Goal: Task Accomplishment & Management: Manage account settings

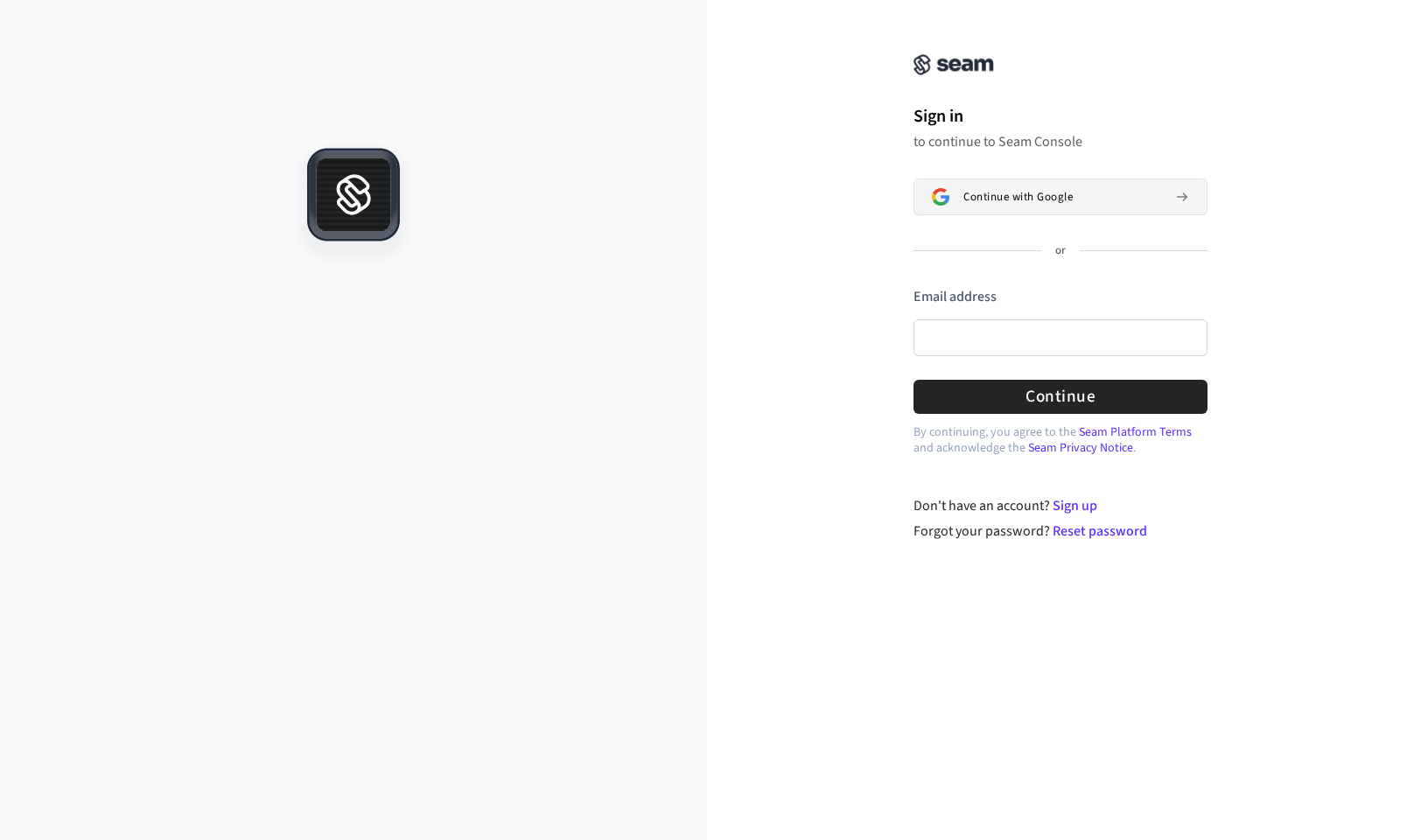
click at [971, 192] on span "Continue with Google" at bounding box center [1018, 197] width 109 height 14
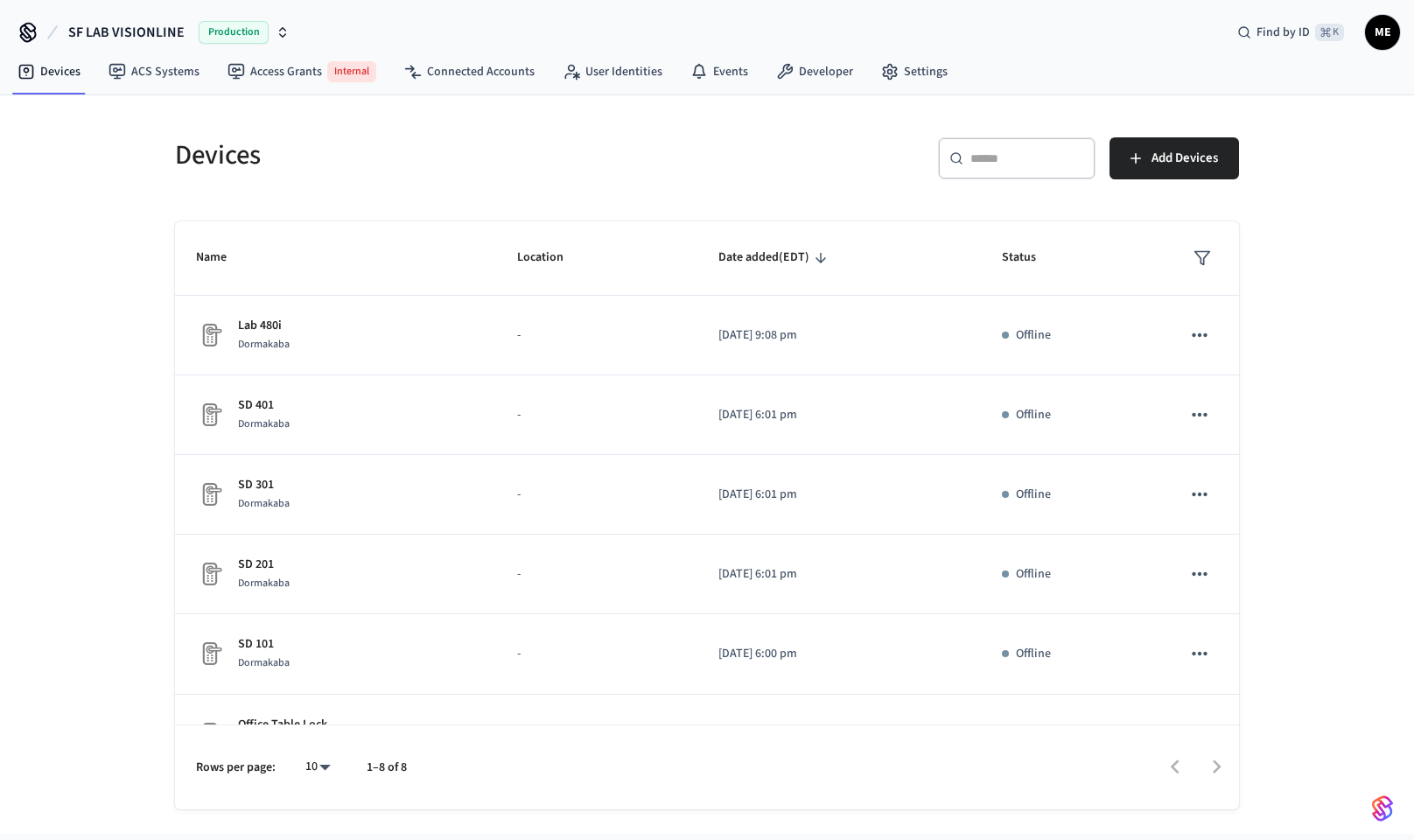
click at [268, 31] on div "Production" at bounding box center [244, 32] width 91 height 23
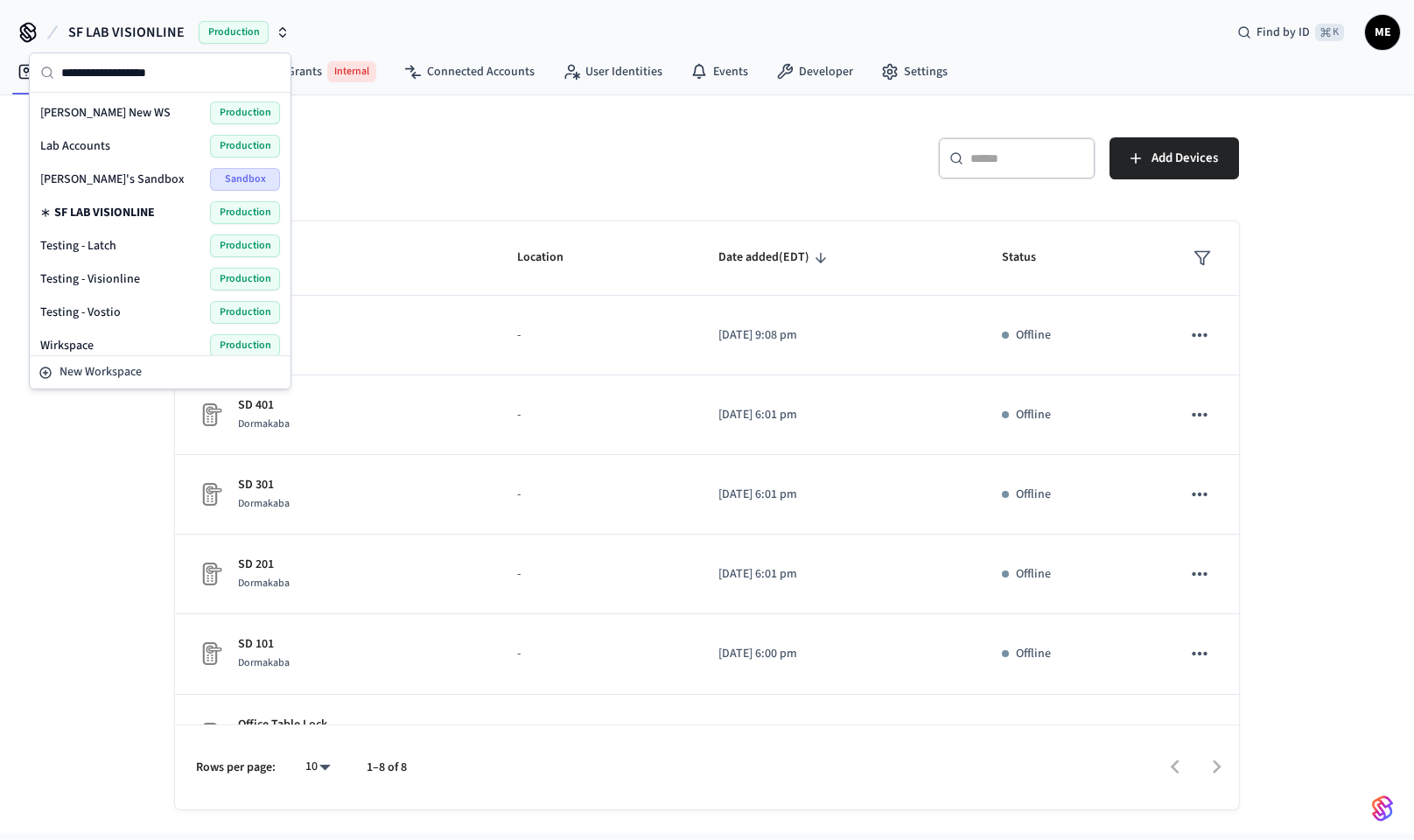
click at [109, 145] on div "Lab Accounts Production" at bounding box center [160, 146] width 240 height 23
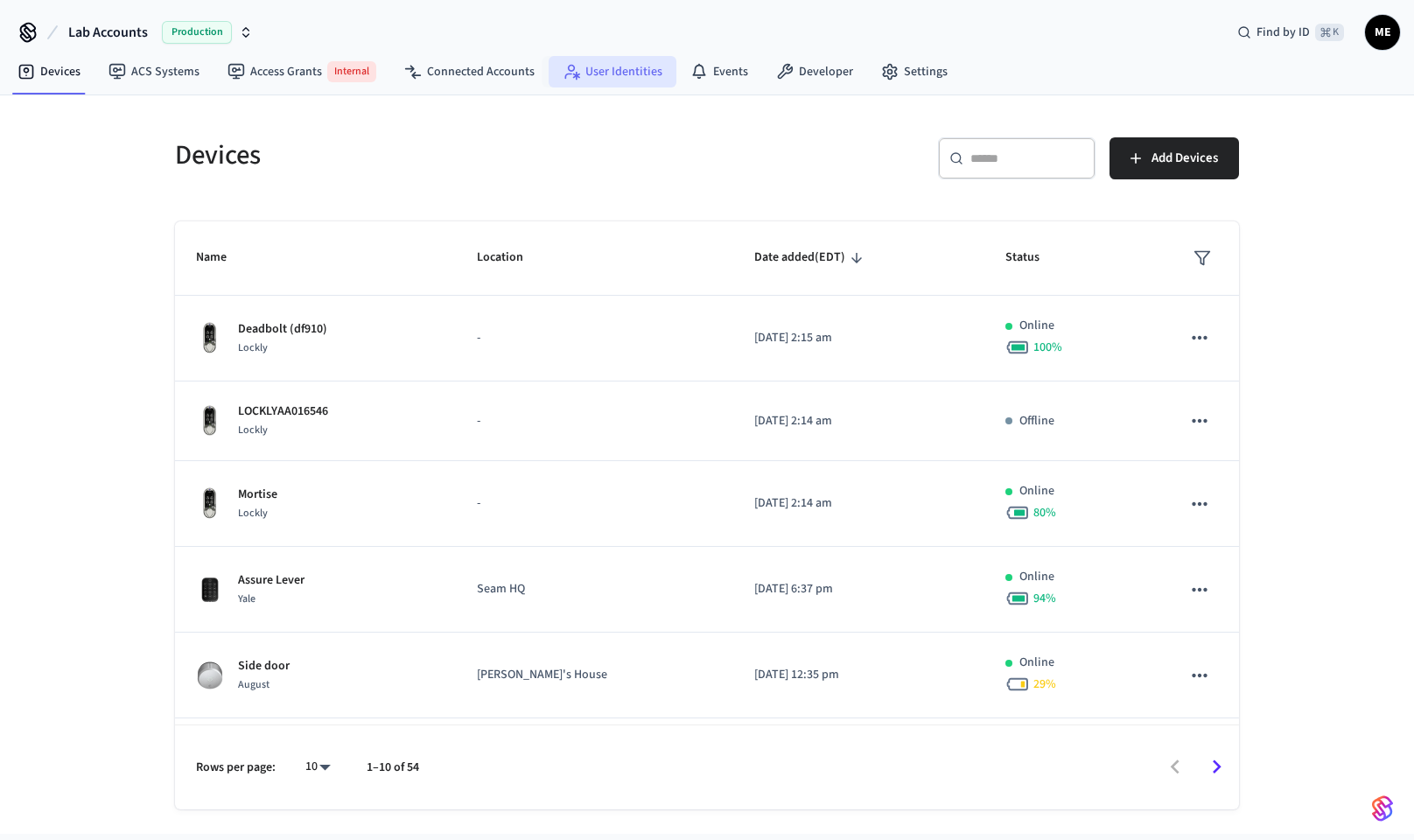
click at [548, 68] on link "User Identities" at bounding box center [612, 71] width 128 height 32
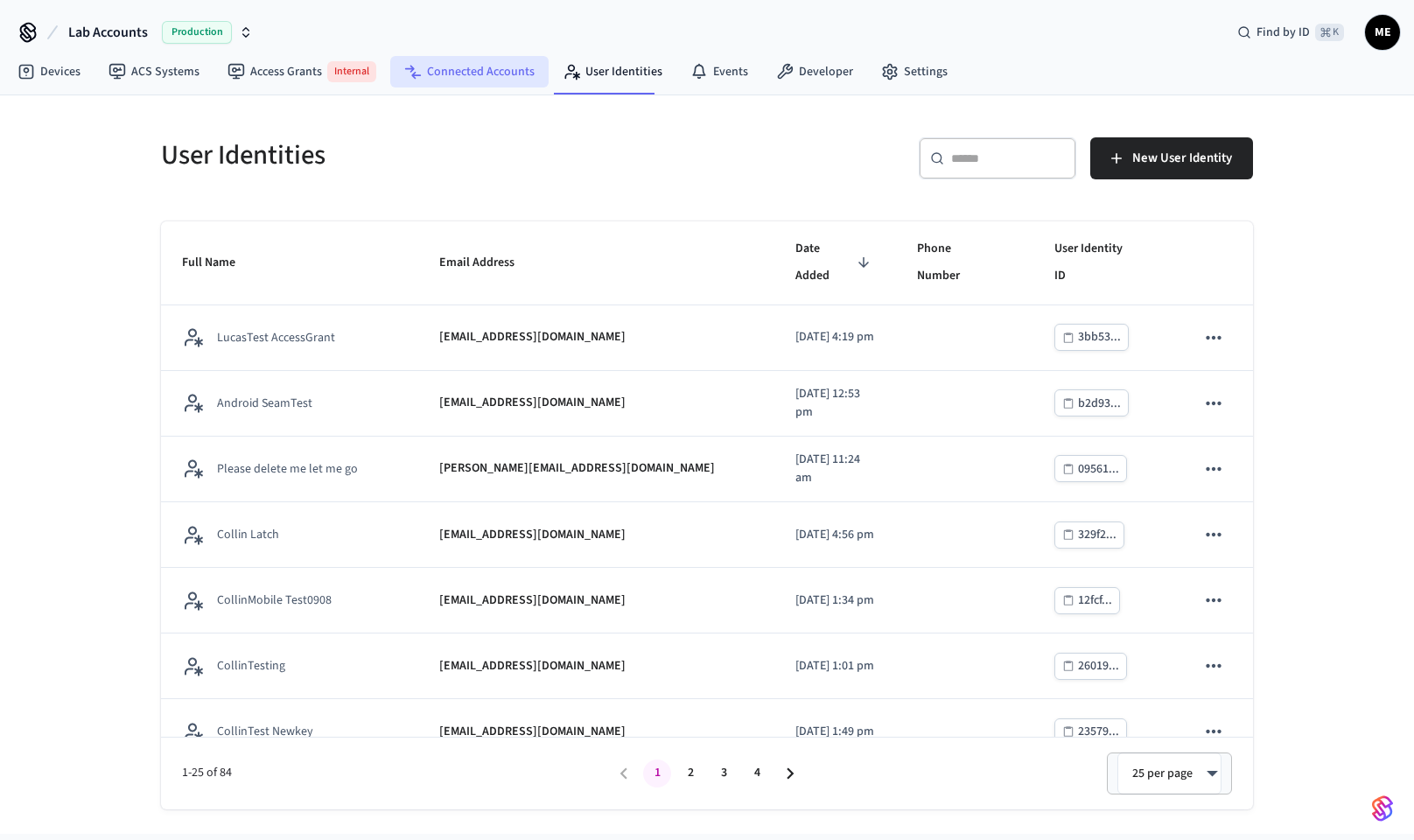
click at [484, 69] on link "Connected Accounts" at bounding box center [469, 71] width 159 height 32
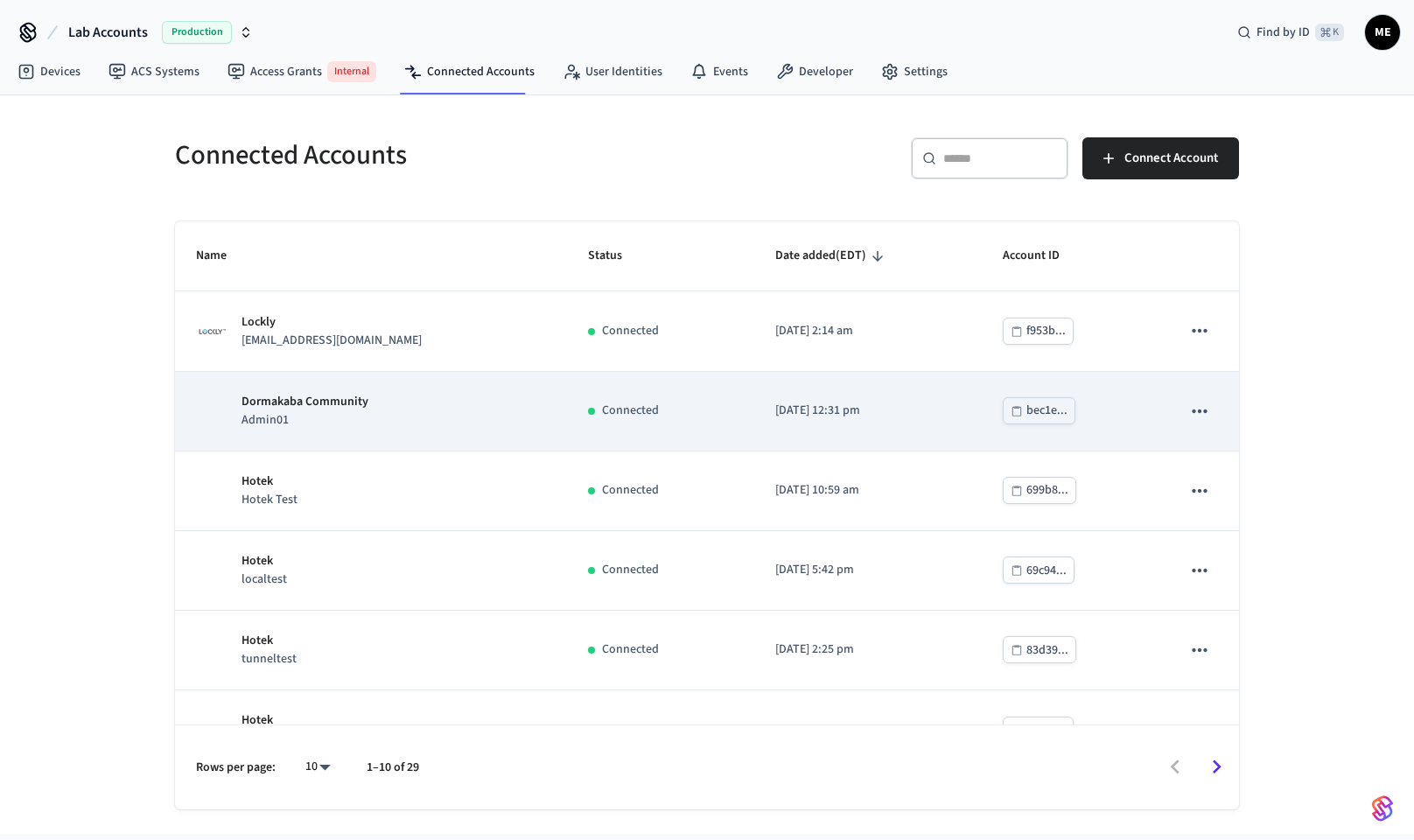
click at [277, 416] on p "Admin01" at bounding box center [304, 420] width 127 height 18
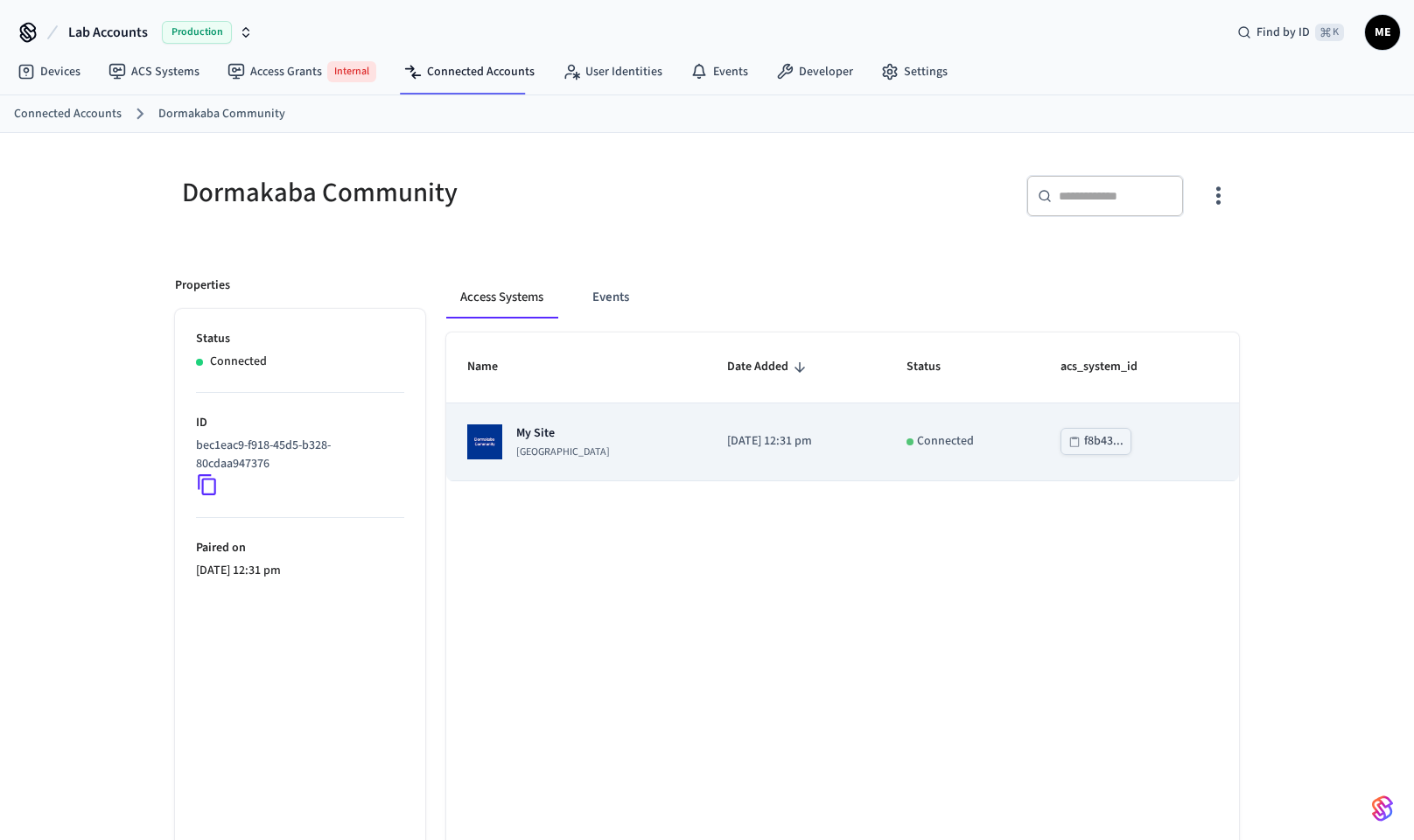
click at [527, 438] on p "My Site" at bounding box center [563, 432] width 94 height 17
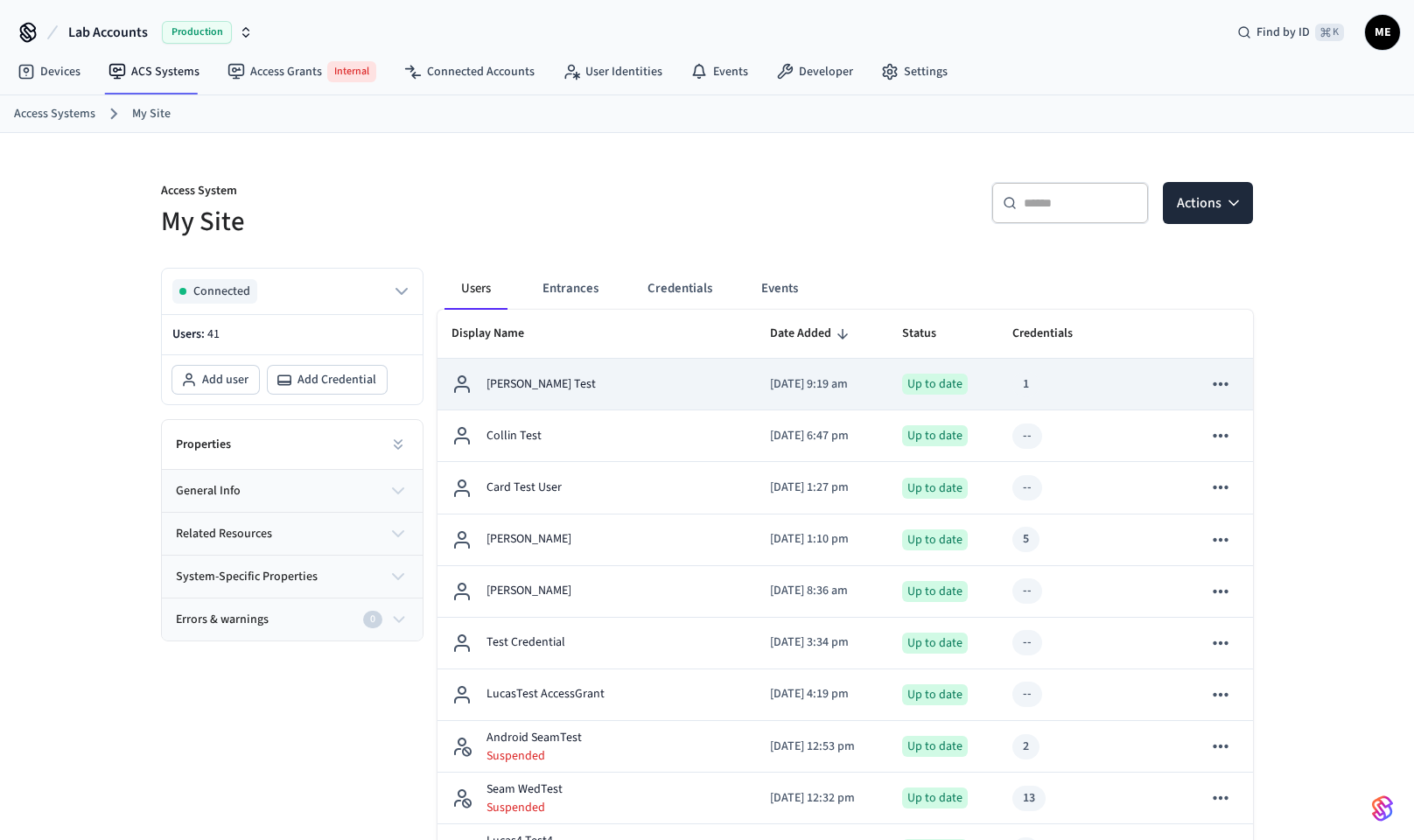
click at [546, 382] on div "[PERSON_NAME] Test" at bounding box center [596, 384] width 291 height 21
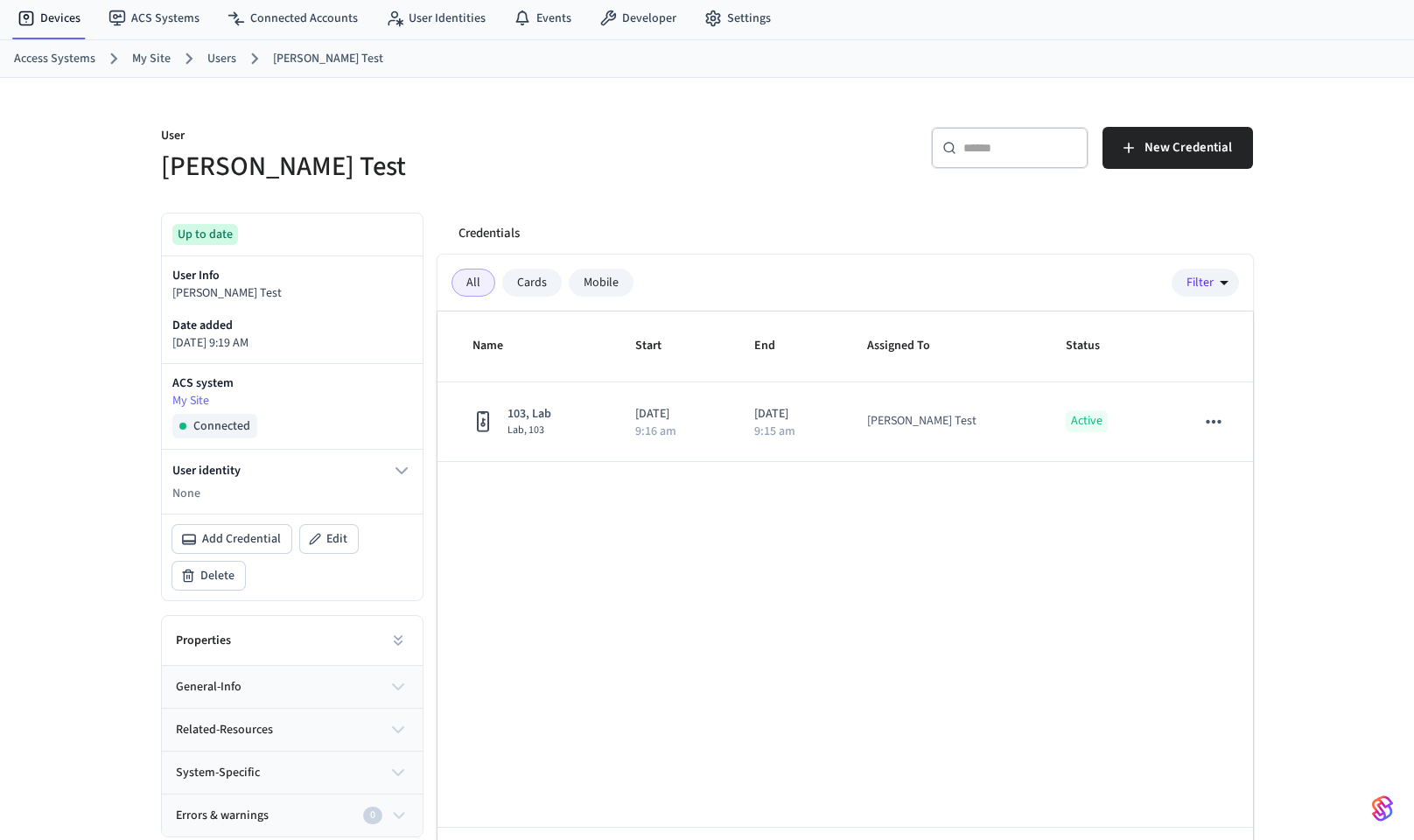
scroll to position [60, 0]
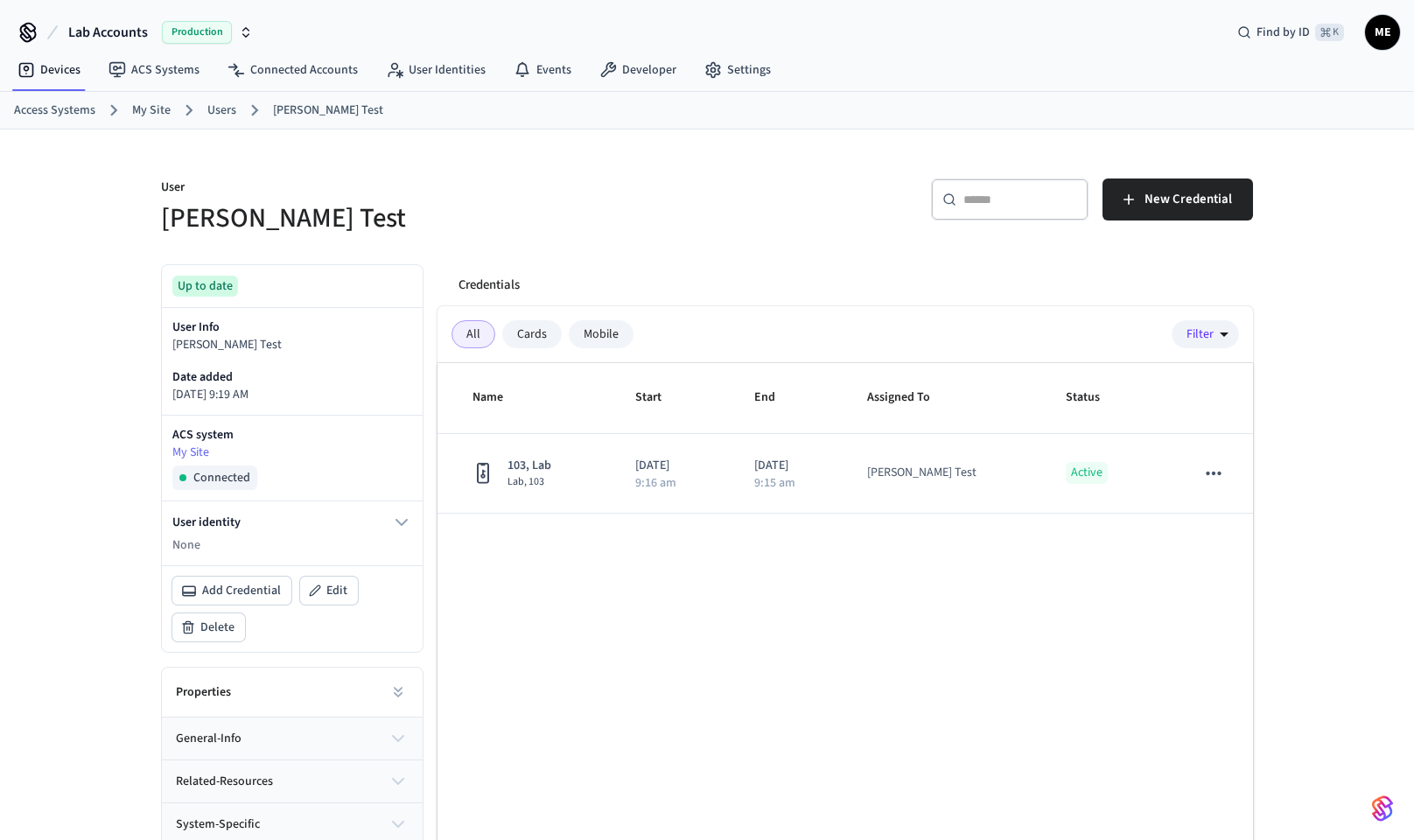
click at [224, 114] on link "Users" at bounding box center [222, 111] width 29 height 18
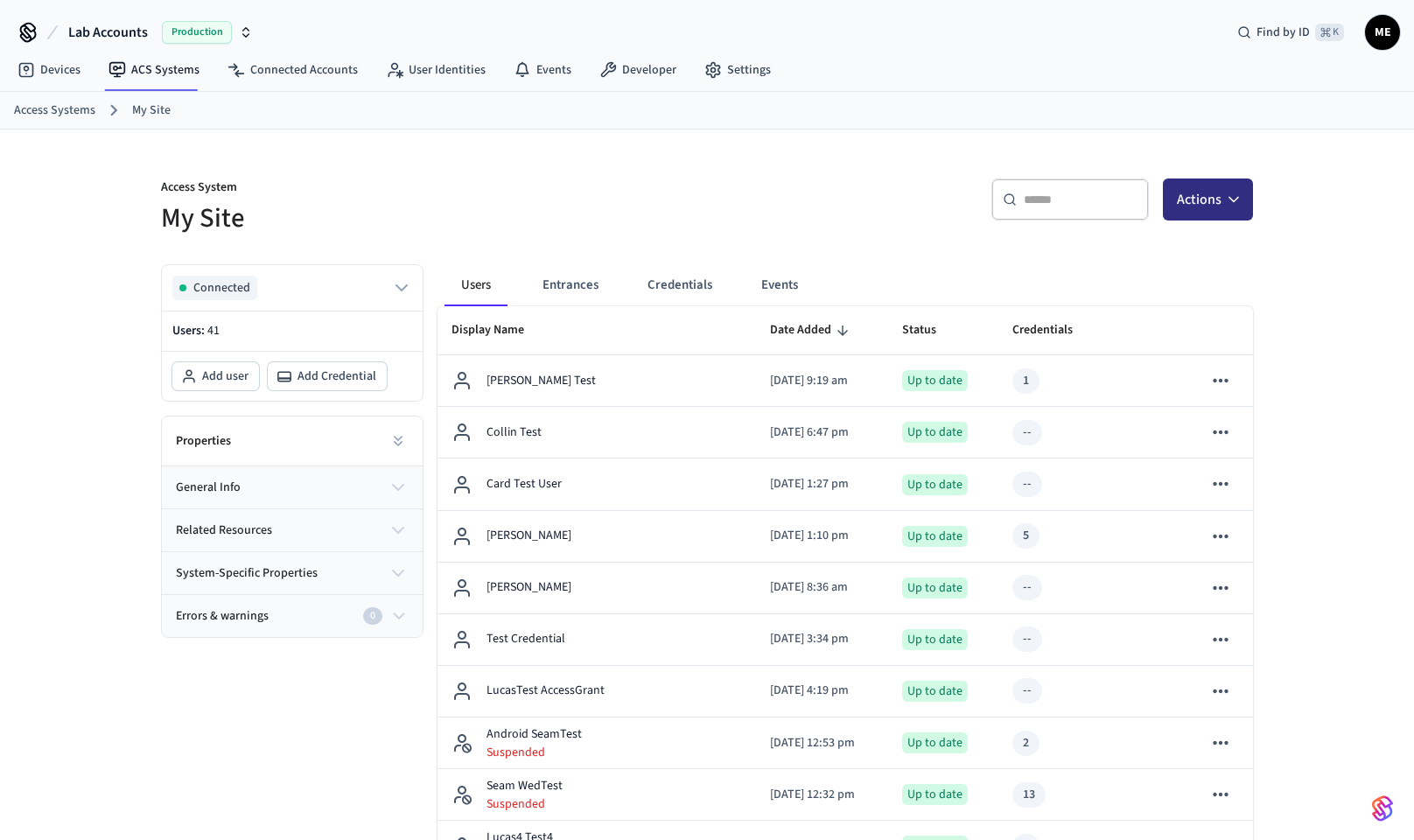
click at [1177, 205] on button "Actions" at bounding box center [1208, 199] width 90 height 42
click at [1160, 232] on div "Add user" at bounding box center [1155, 242] width 187 height 28
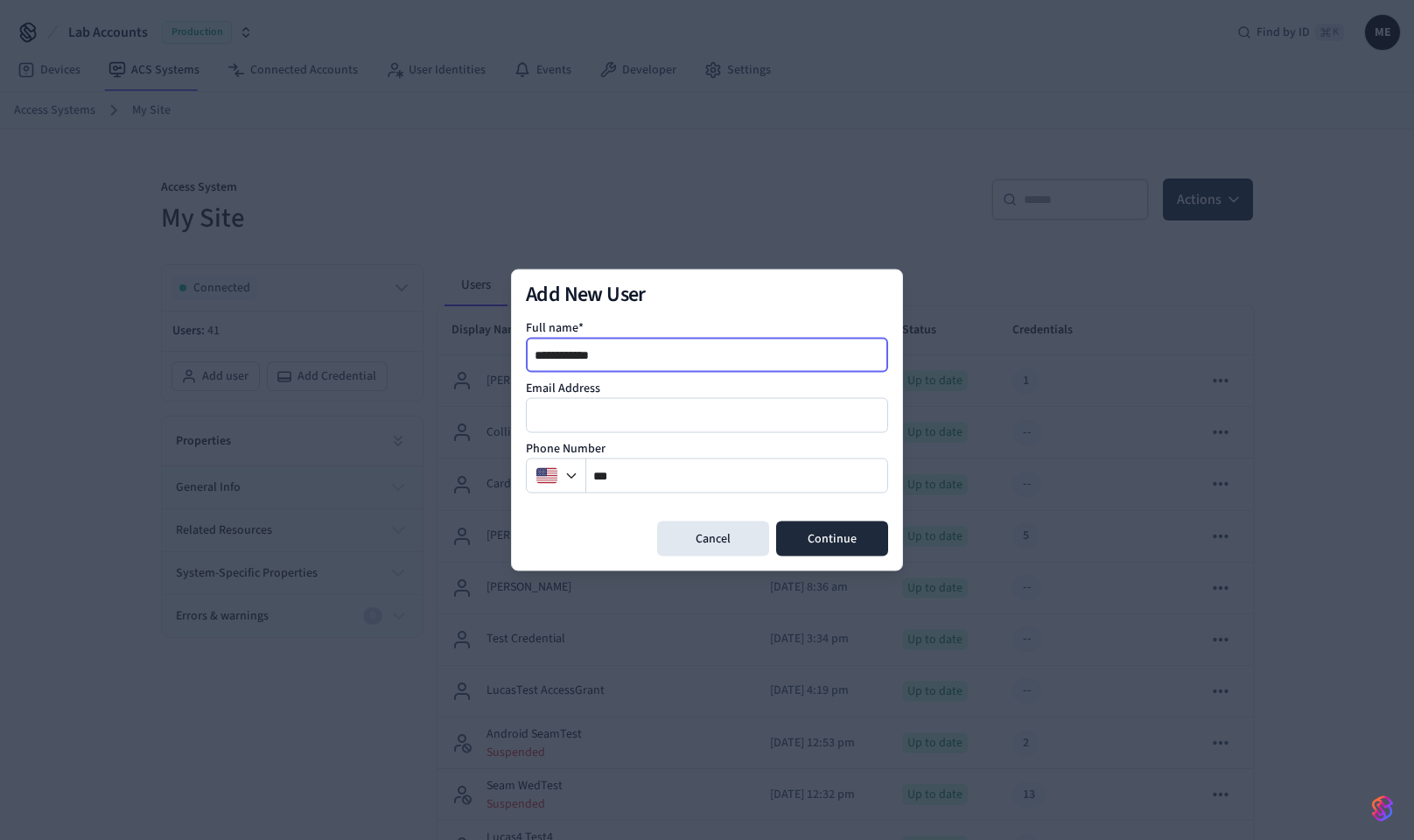
type input "**********"
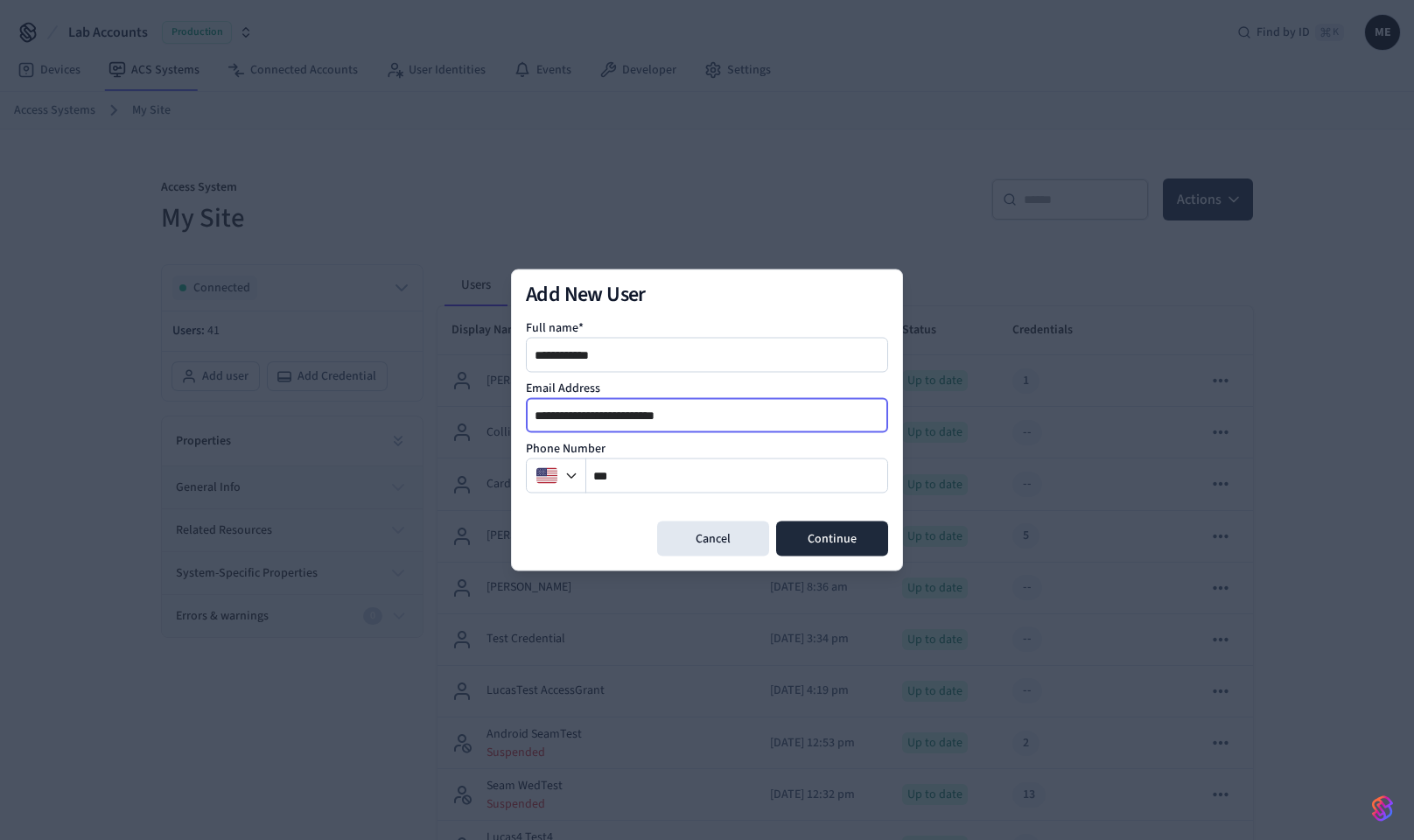
type input "**********"
click at [833, 540] on button "Continue" at bounding box center [832, 538] width 112 height 35
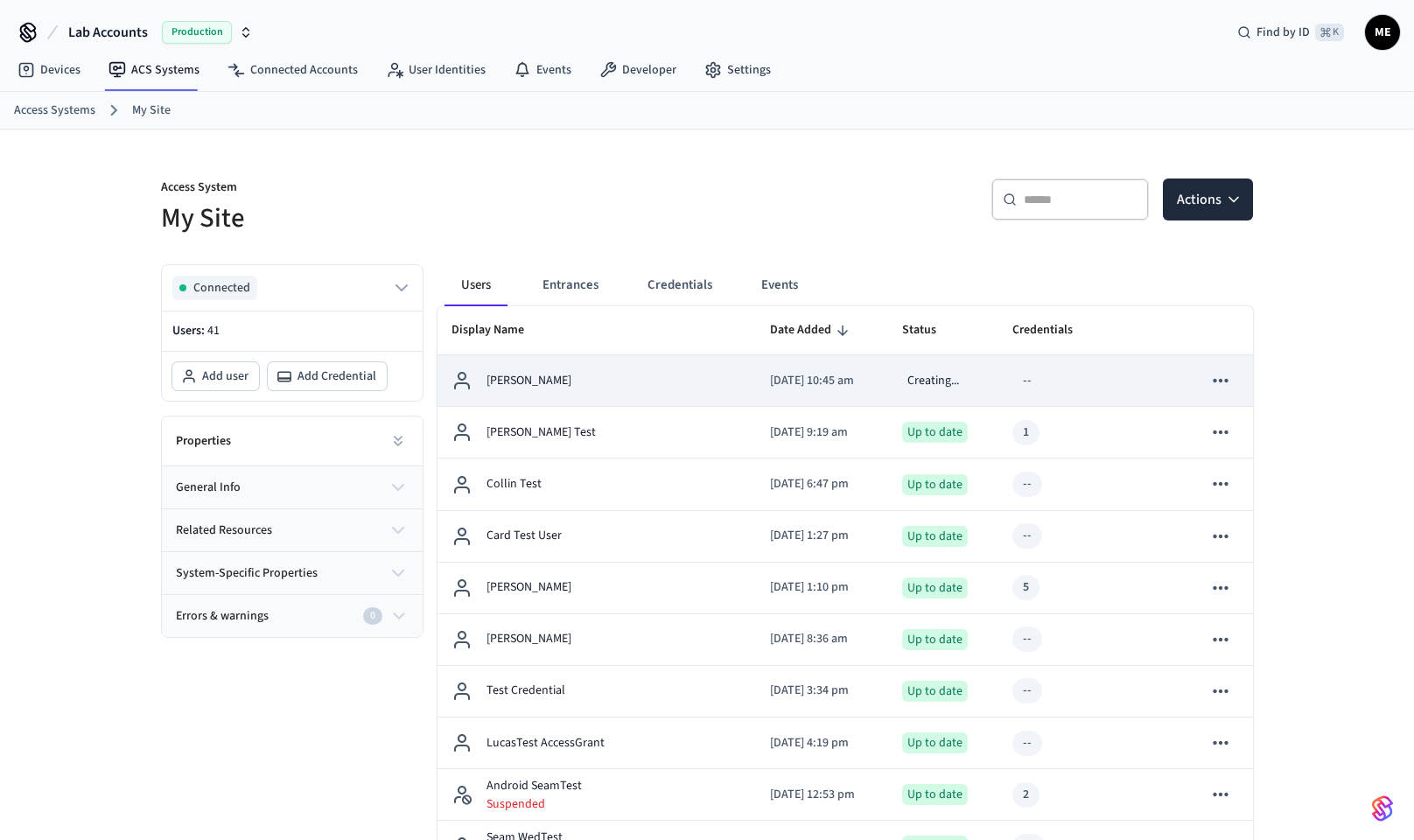
click at [616, 389] on div "[PERSON_NAME]" at bounding box center [596, 380] width 291 height 21
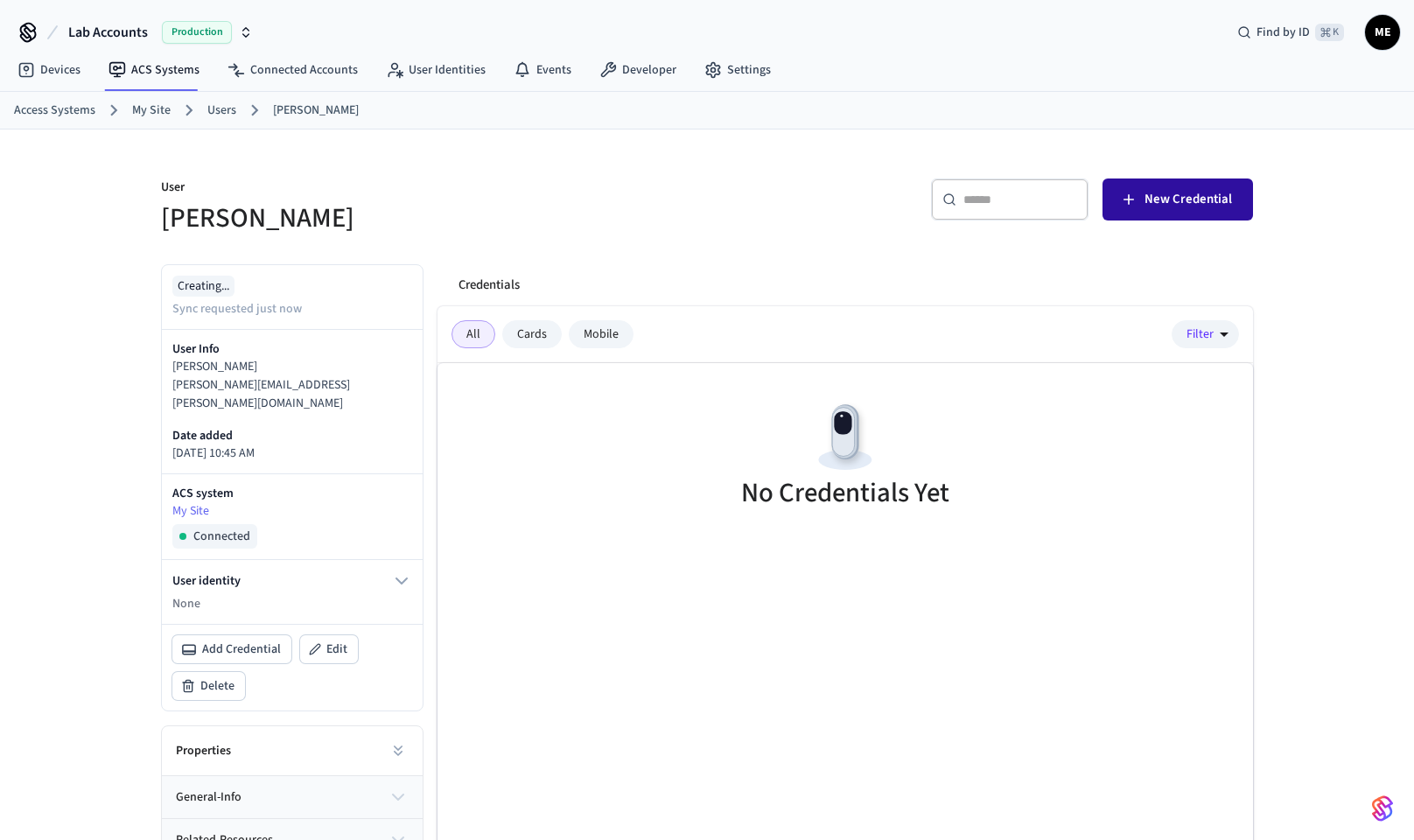
click at [1132, 204] on icon "button" at bounding box center [1128, 199] width 17 height 17
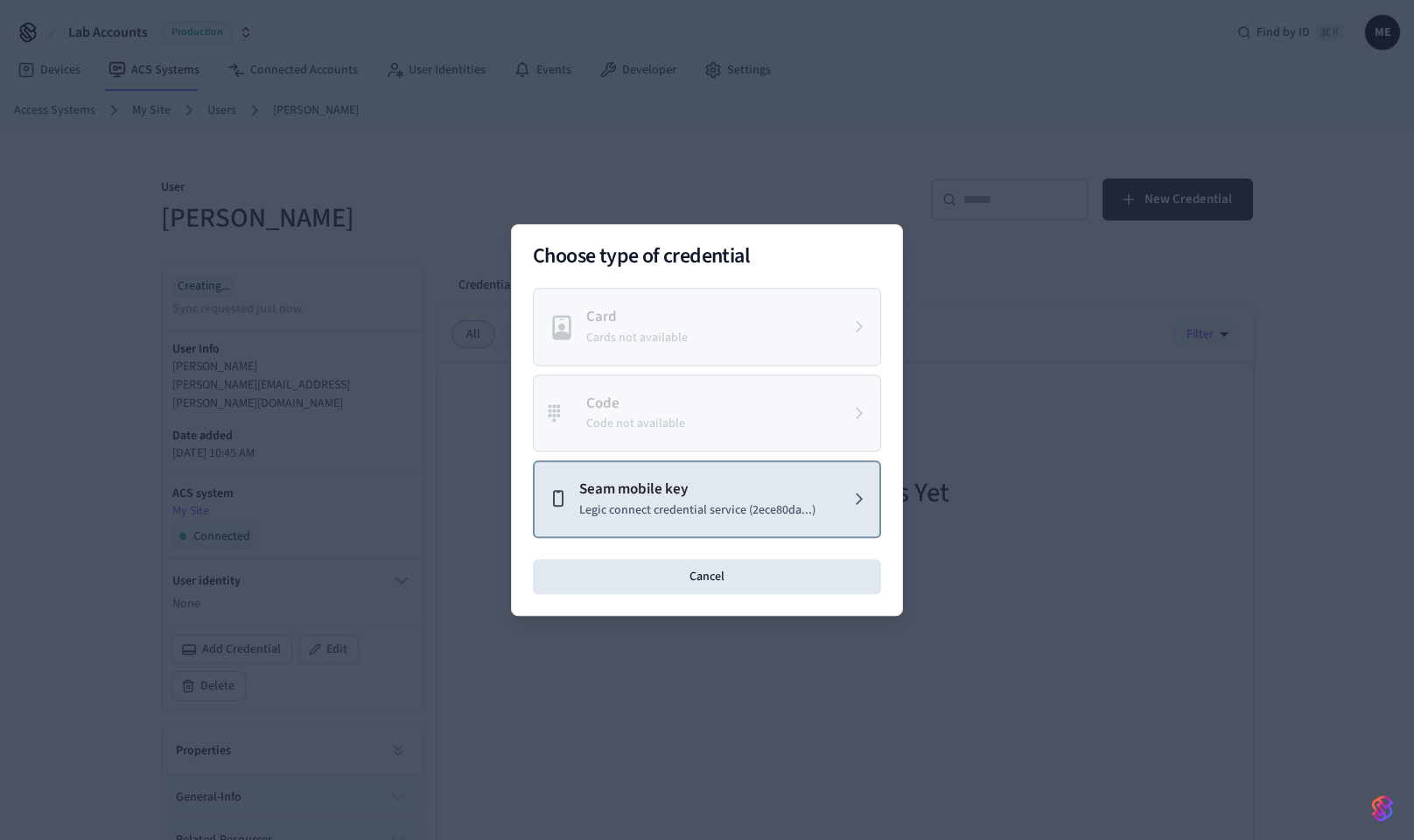
click at [635, 524] on button "Seam mobile key Legic connect credential service (2ece80da...)" at bounding box center [707, 499] width 349 height 77
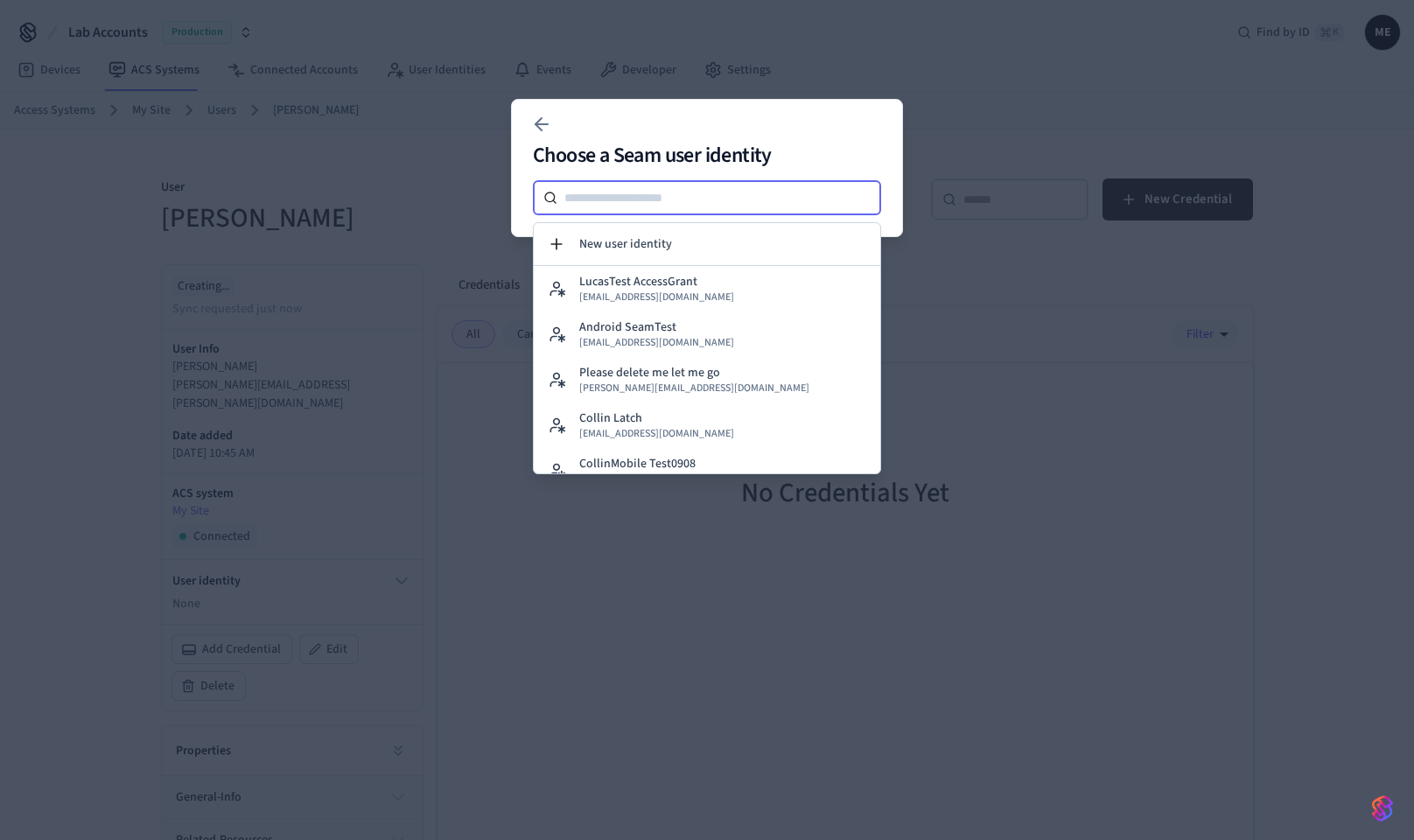
click at [605, 202] on input at bounding box center [719, 197] width 323 height 21
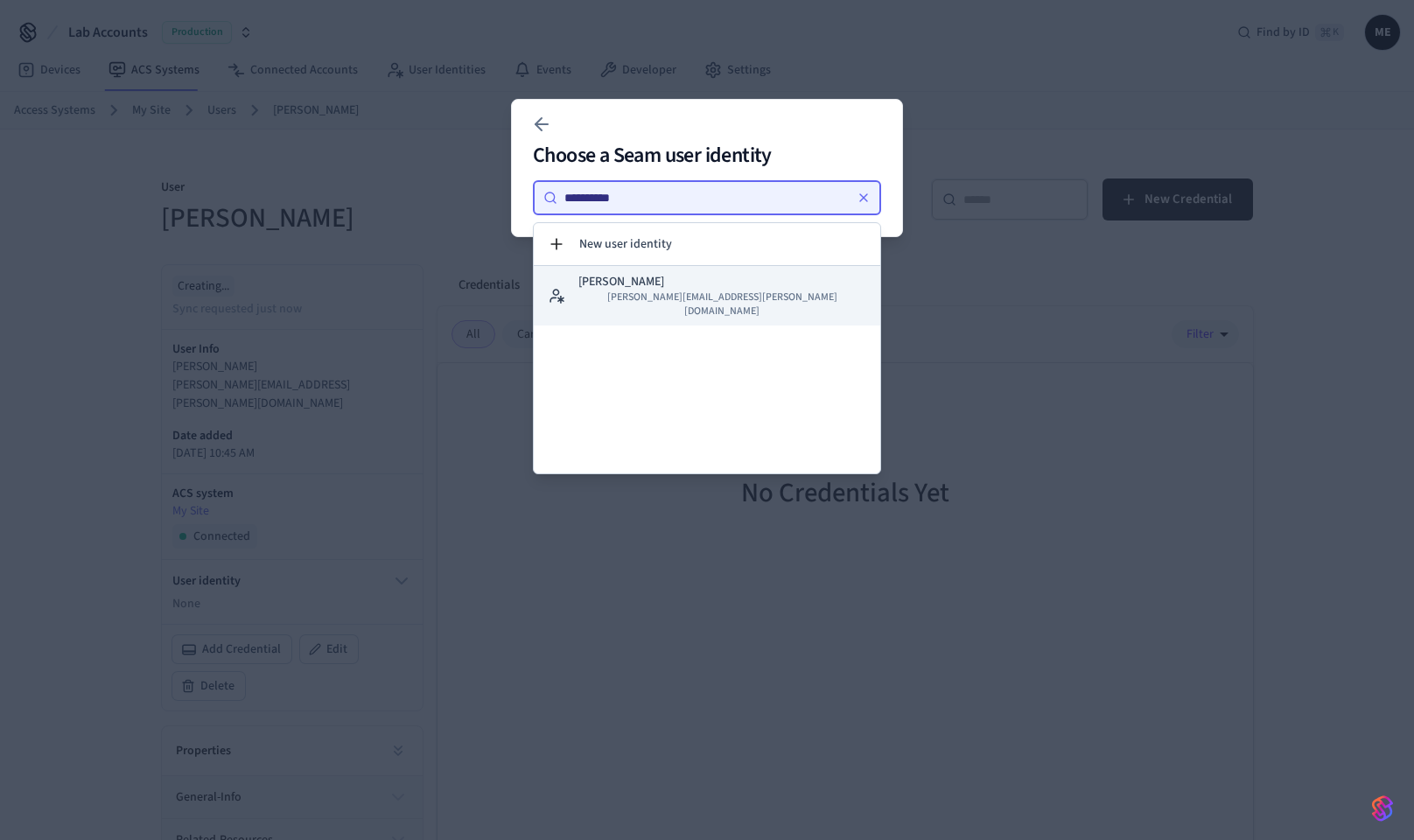
type input "**********"
click at [633, 291] on span "[PERSON_NAME][EMAIL_ADDRESS][PERSON_NAME][DOMAIN_NAME]" at bounding box center [722, 304] width 288 height 28
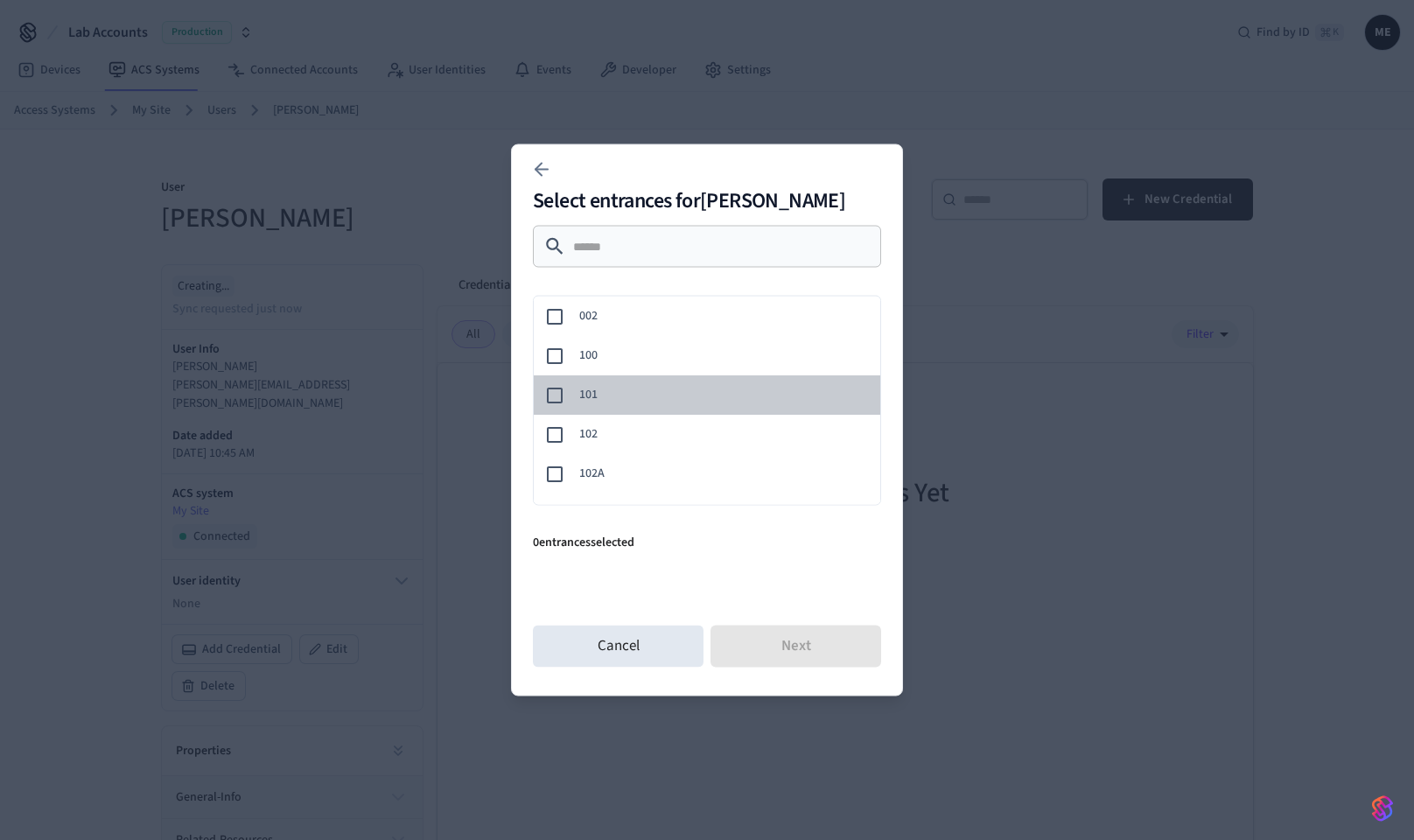
click at [543, 394] on div "101" at bounding box center [703, 395] width 353 height 40
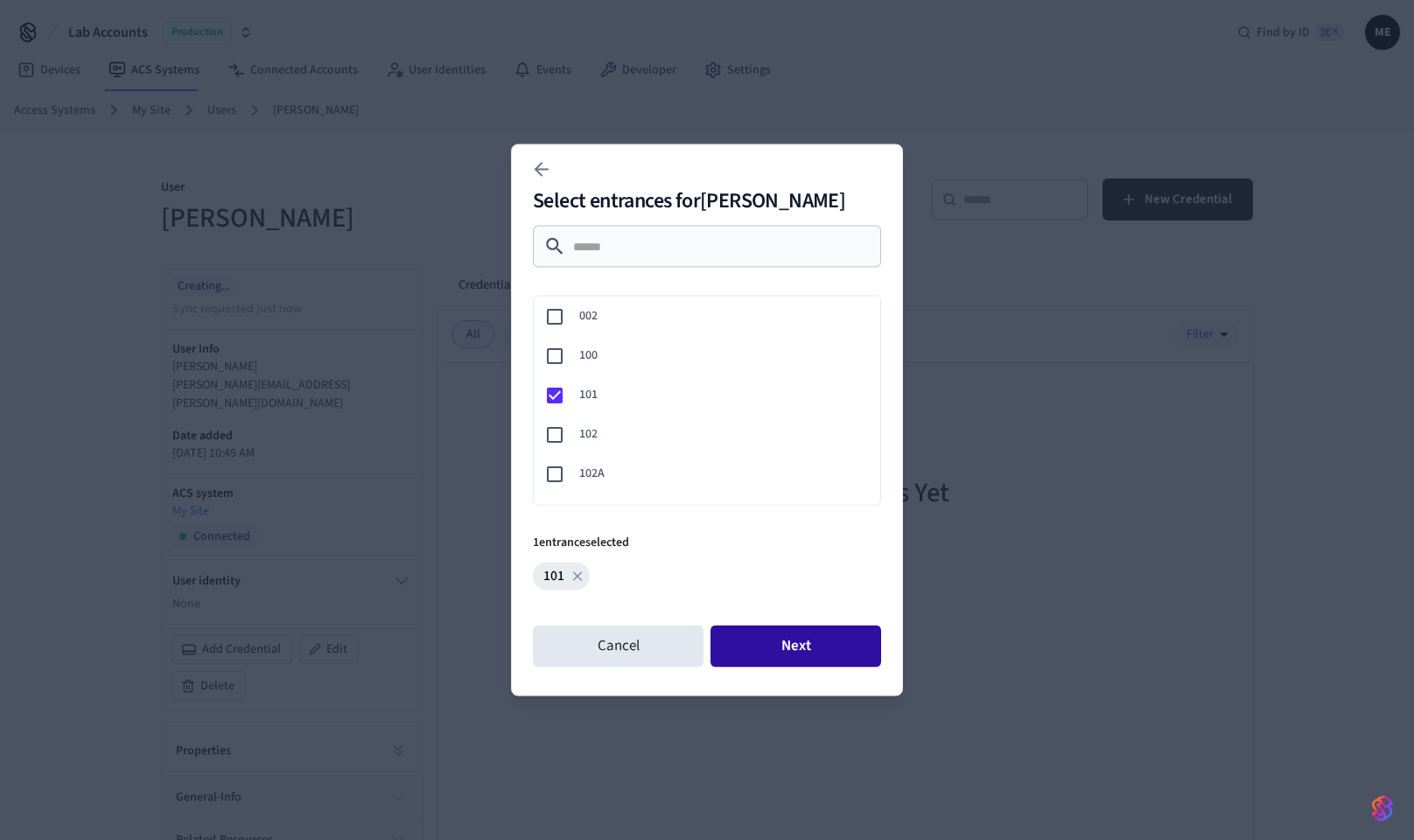
click at [750, 637] on button "Next" at bounding box center [795, 646] width 170 height 42
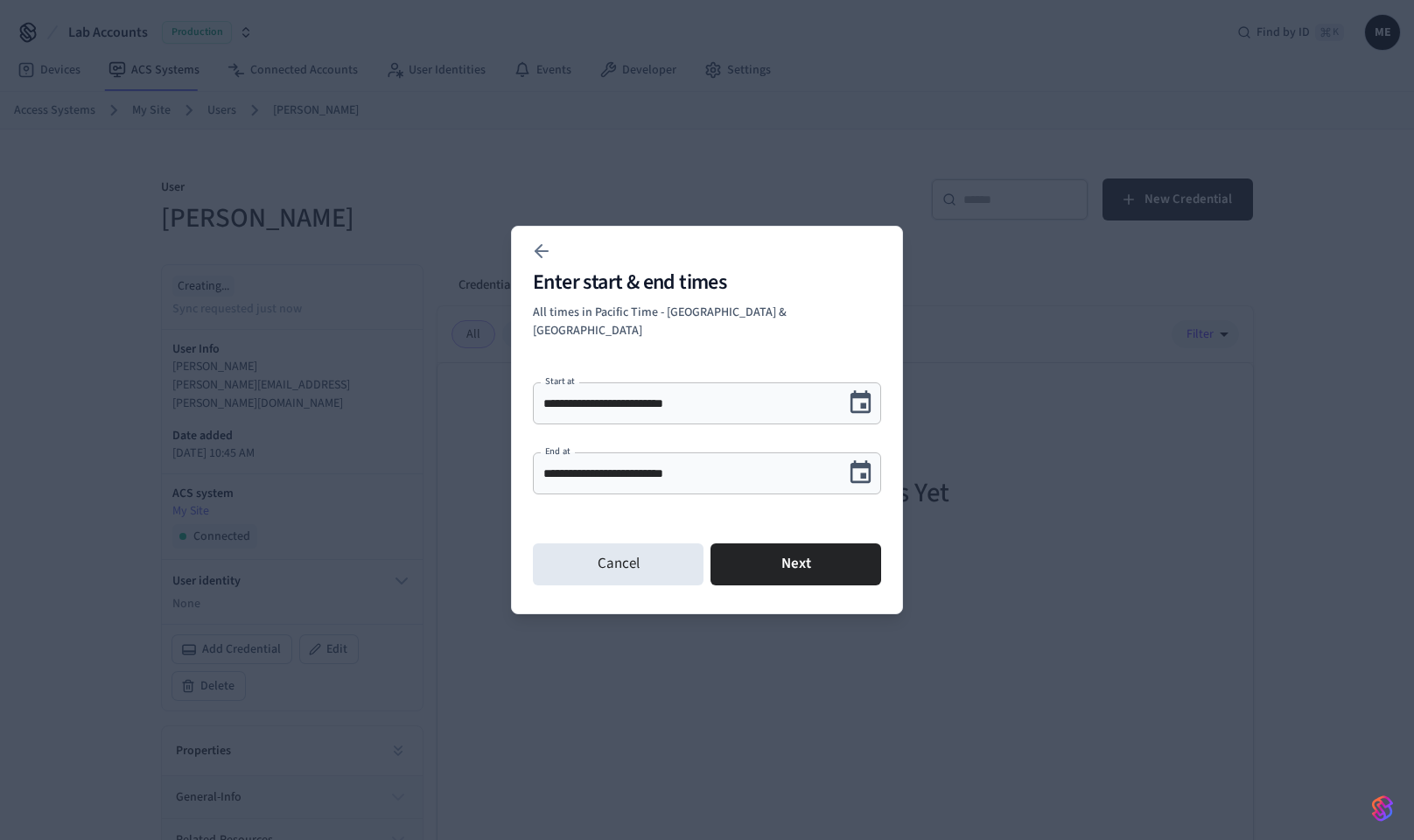
click at [857, 466] on icon "Choose date, selected date is Sep 18, 2025" at bounding box center [860, 473] width 27 height 27
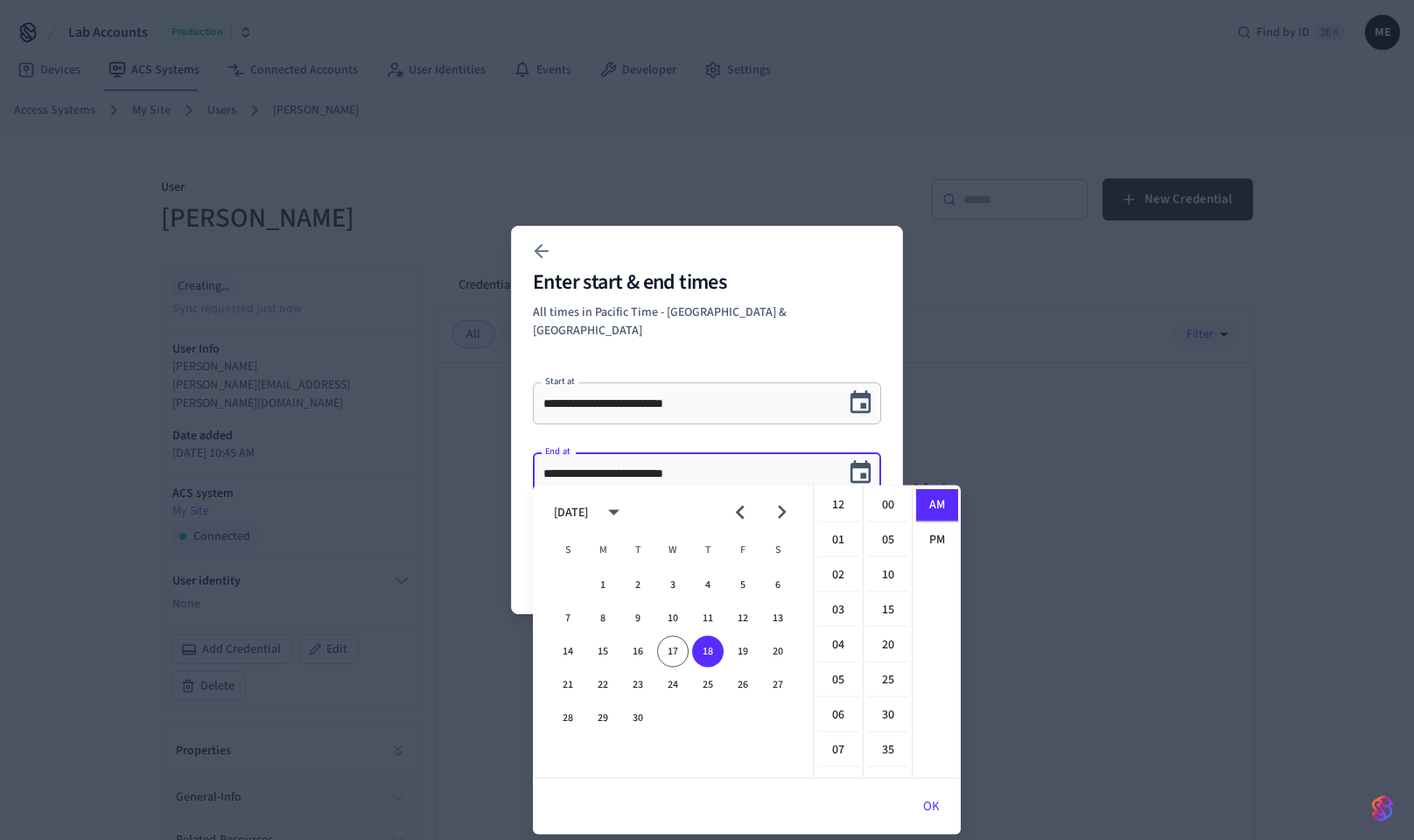
scroll to position [350, 0]
click at [743, 654] on button "19" at bounding box center [742, 651] width 32 height 32
type input "**********"
click at [932, 815] on button "OK" at bounding box center [931, 806] width 59 height 42
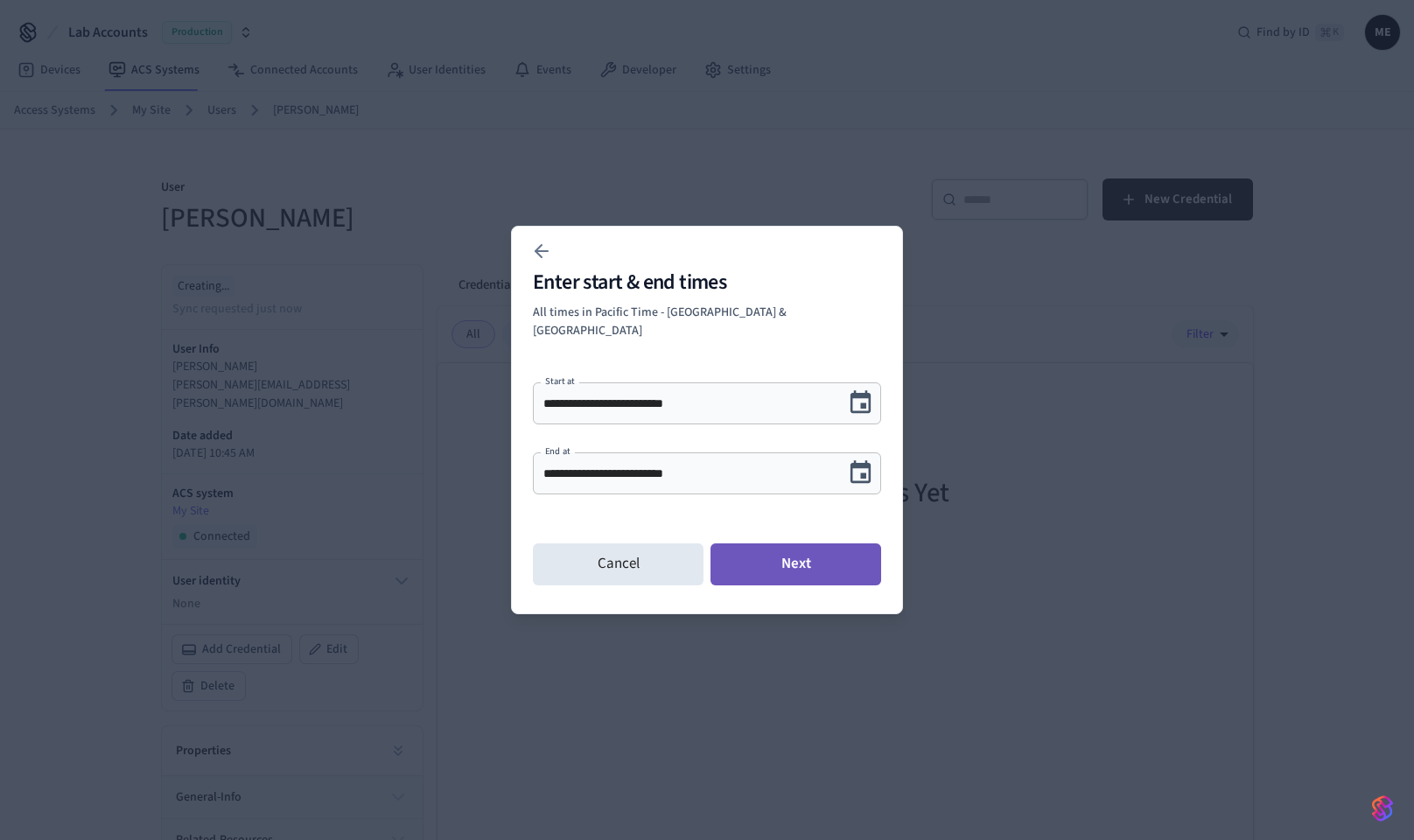
click at [808, 554] on button "Next" at bounding box center [795, 564] width 170 height 42
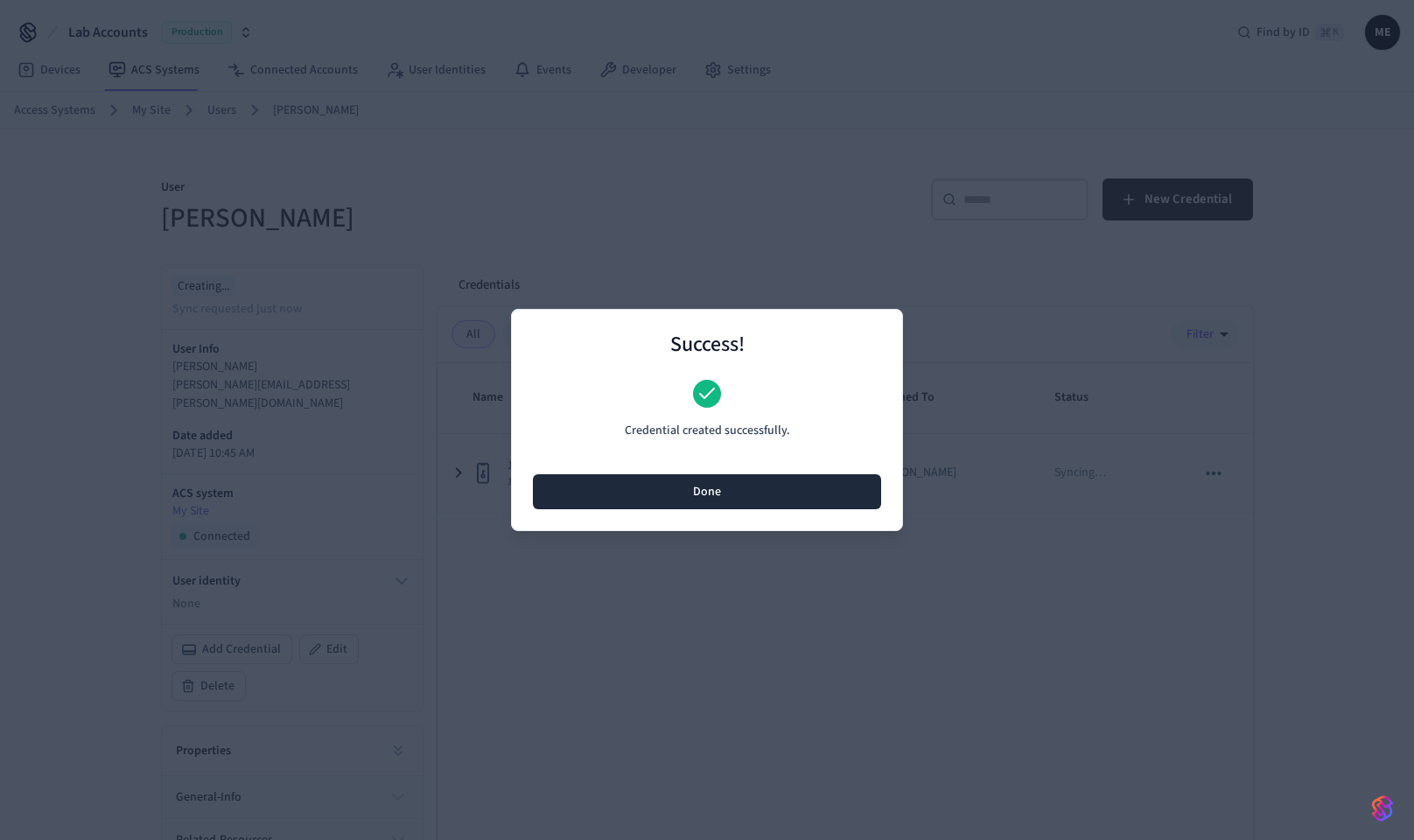
click at [783, 493] on button "Done" at bounding box center [707, 492] width 349 height 35
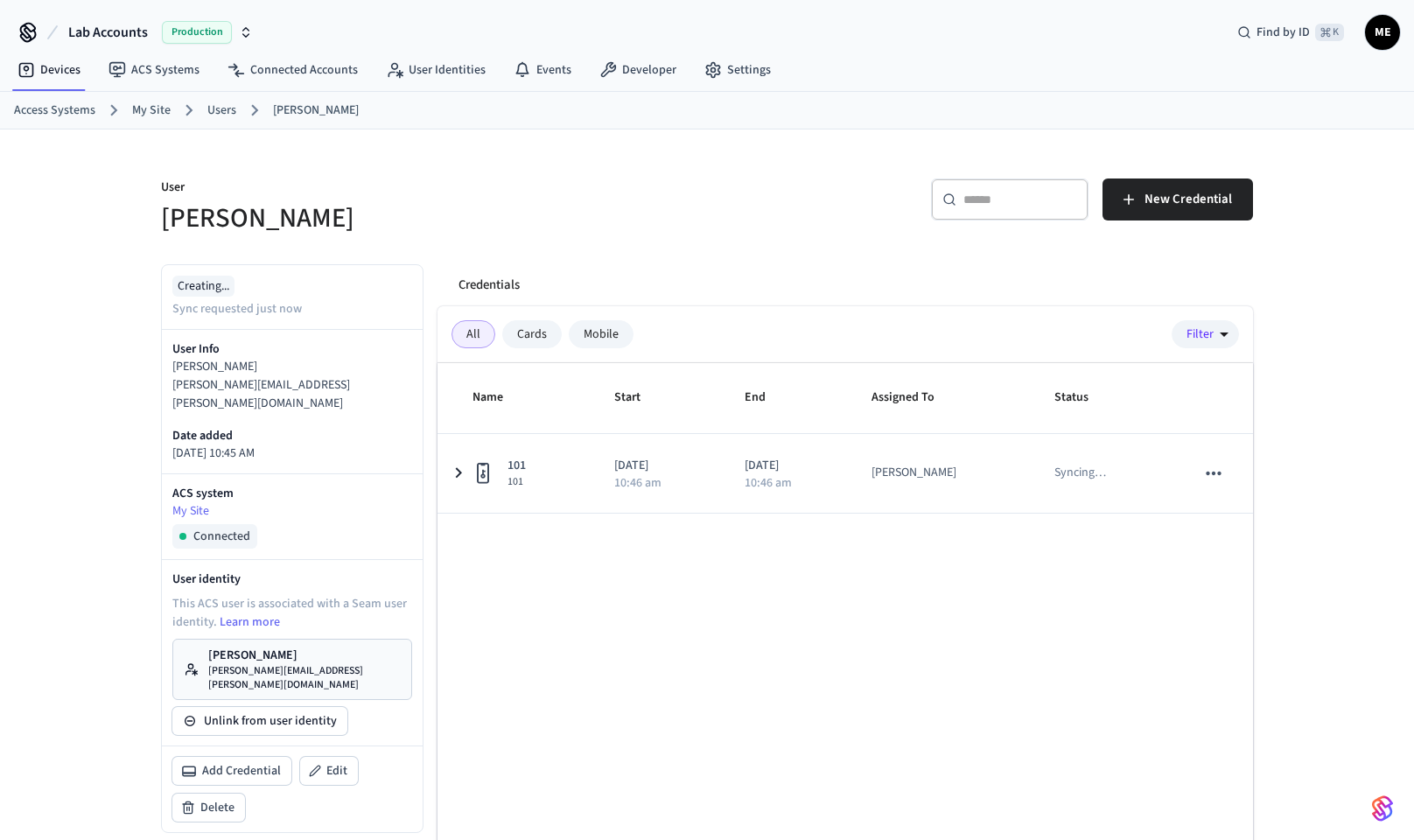
click at [254, 664] on p "[PERSON_NAME][EMAIL_ADDRESS][PERSON_NAME][DOMAIN_NAME]" at bounding box center [304, 677] width 193 height 28
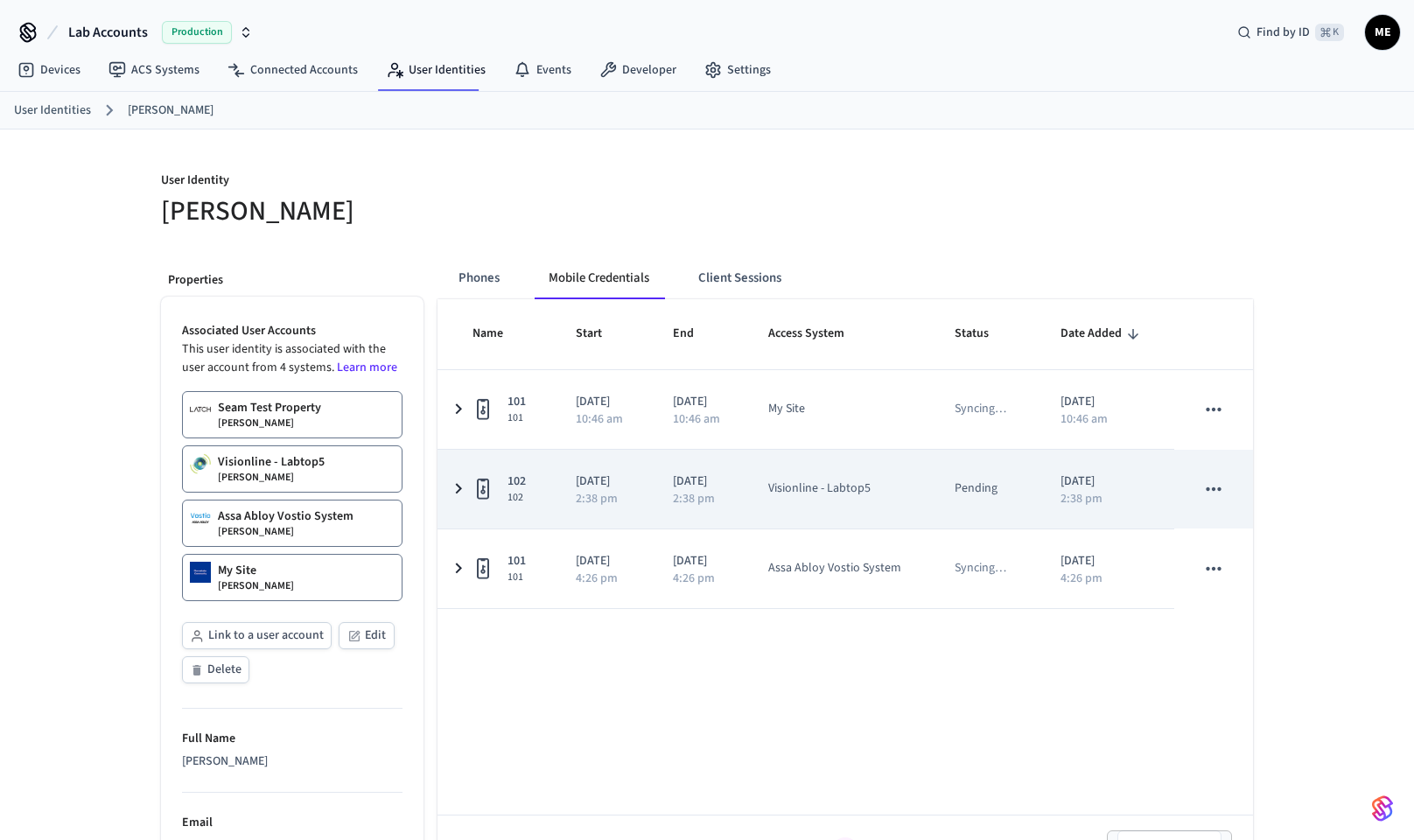
click at [572, 500] on td "2025/09/16 2:38 pm" at bounding box center [603, 488] width 97 height 78
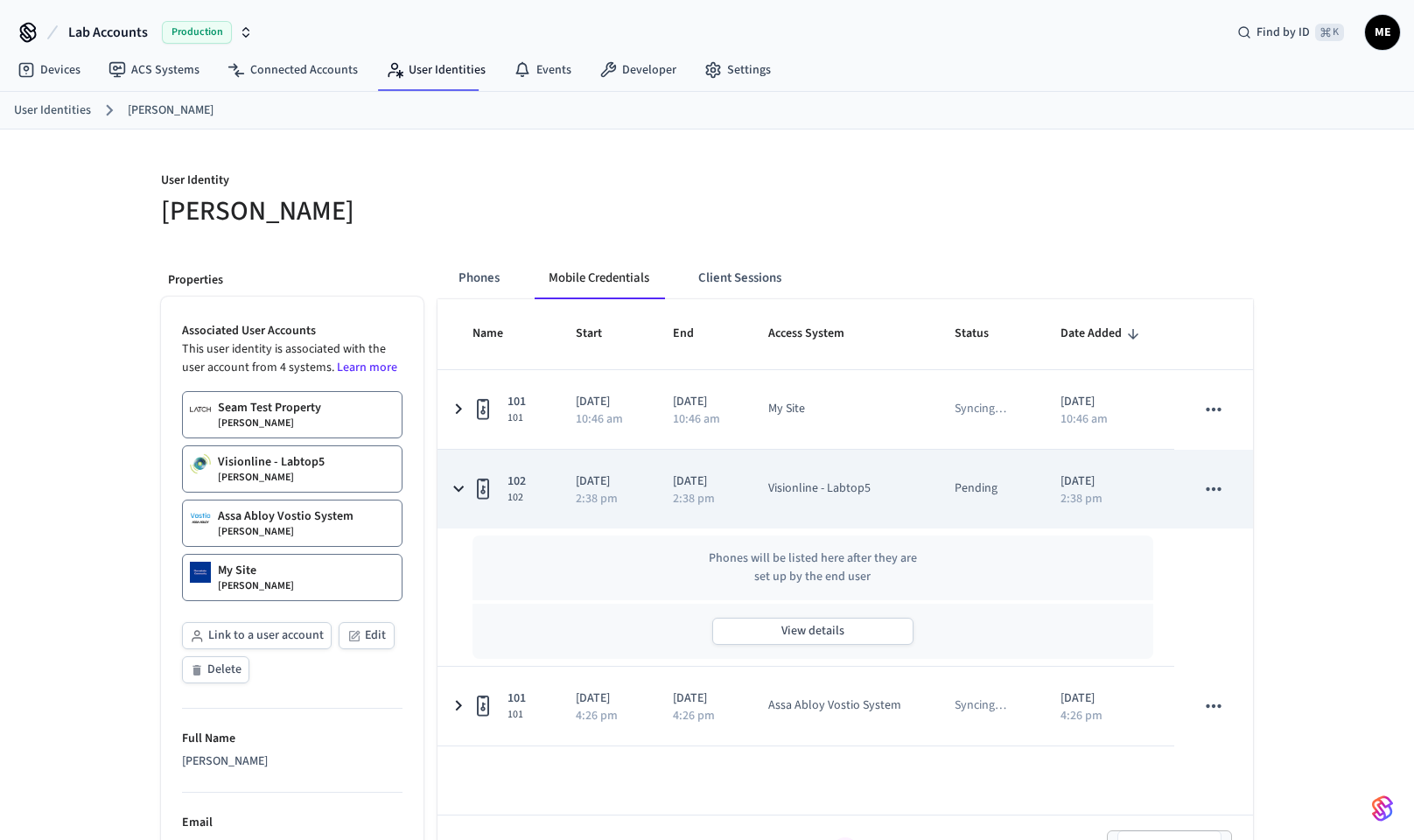
click at [1207, 488] on icon "sticky table" at bounding box center [1213, 489] width 15 height 4
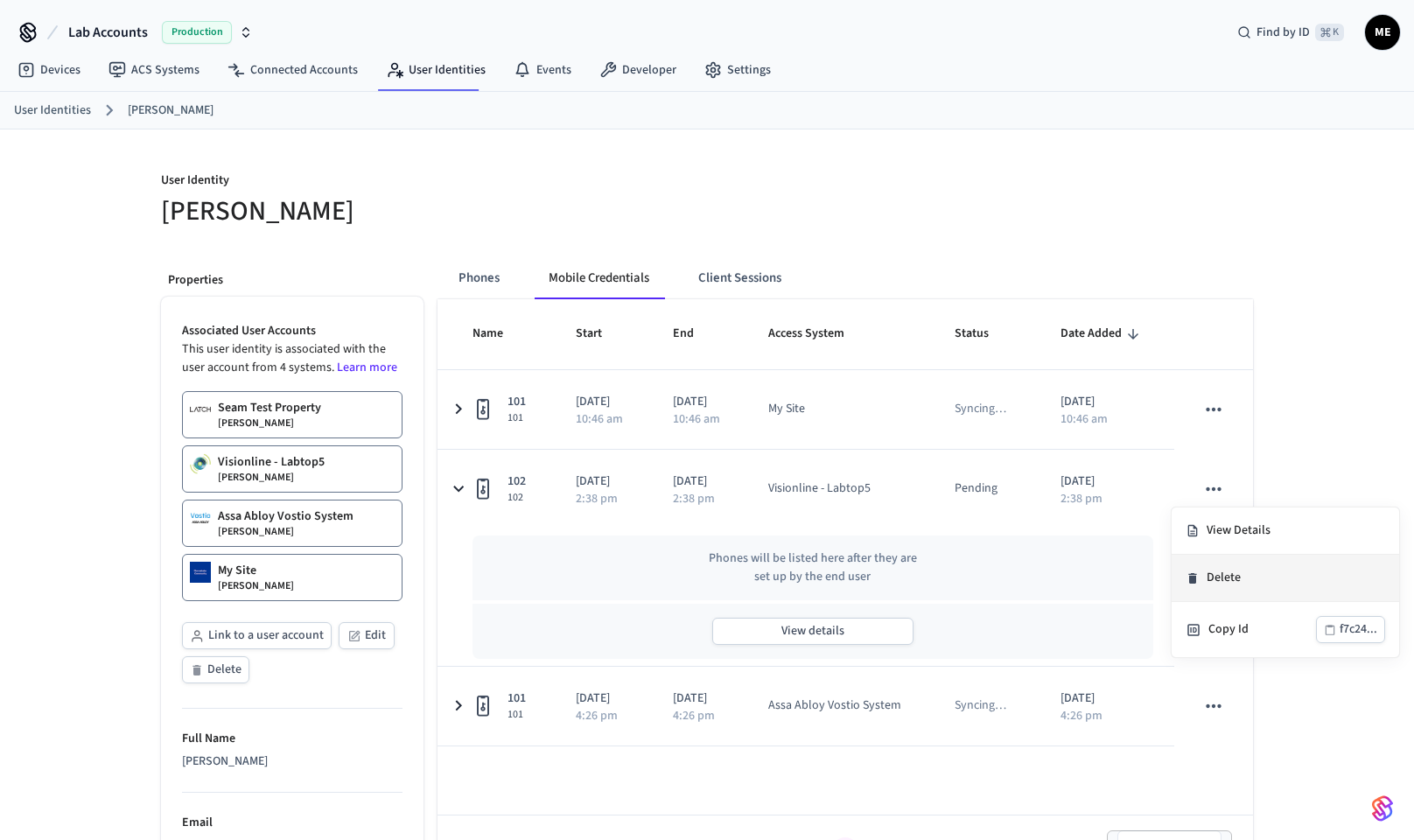
click at [1201, 582] on li "Delete" at bounding box center [1285, 578] width 228 height 47
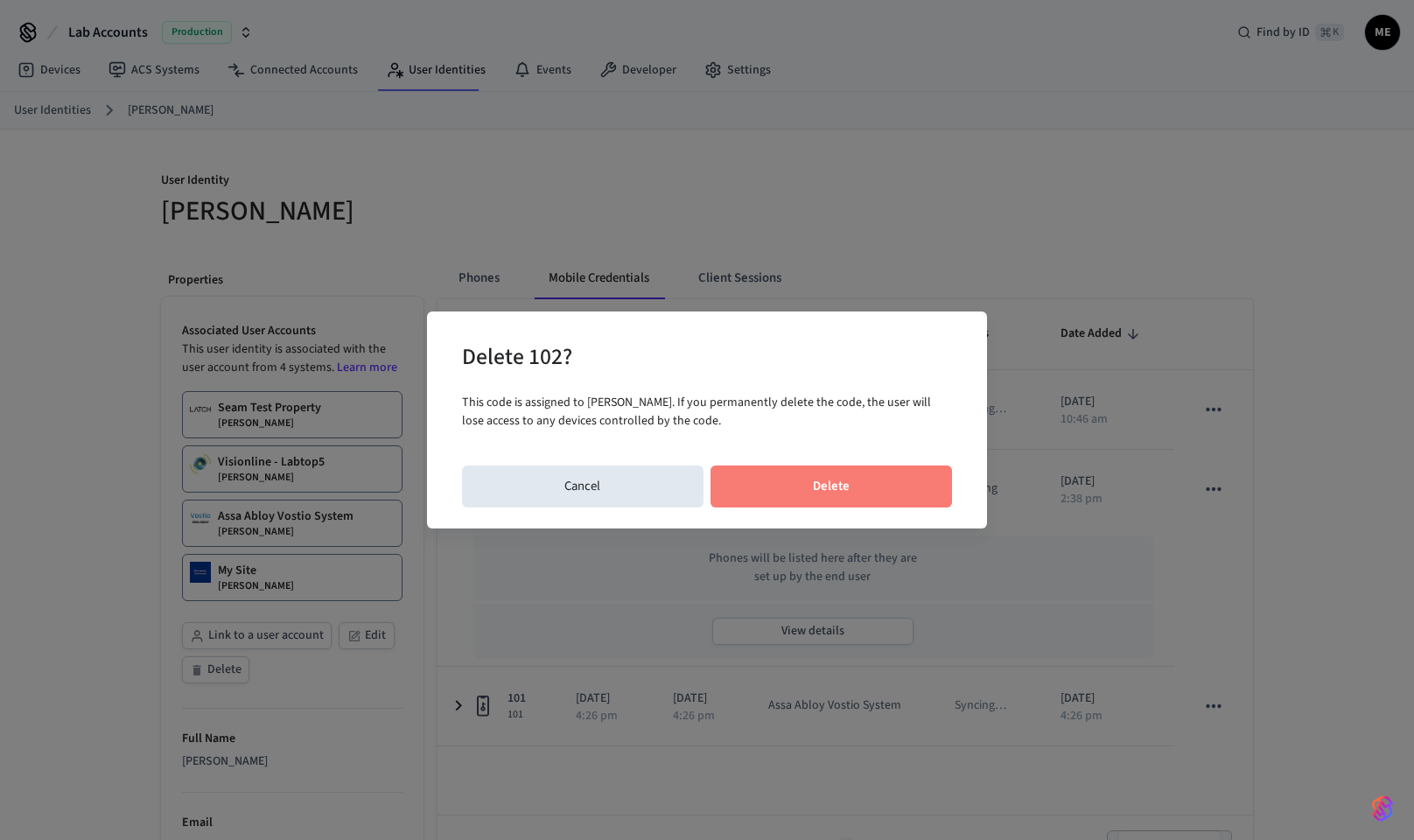
click at [884, 479] on button "Delete" at bounding box center [831, 486] width 242 height 42
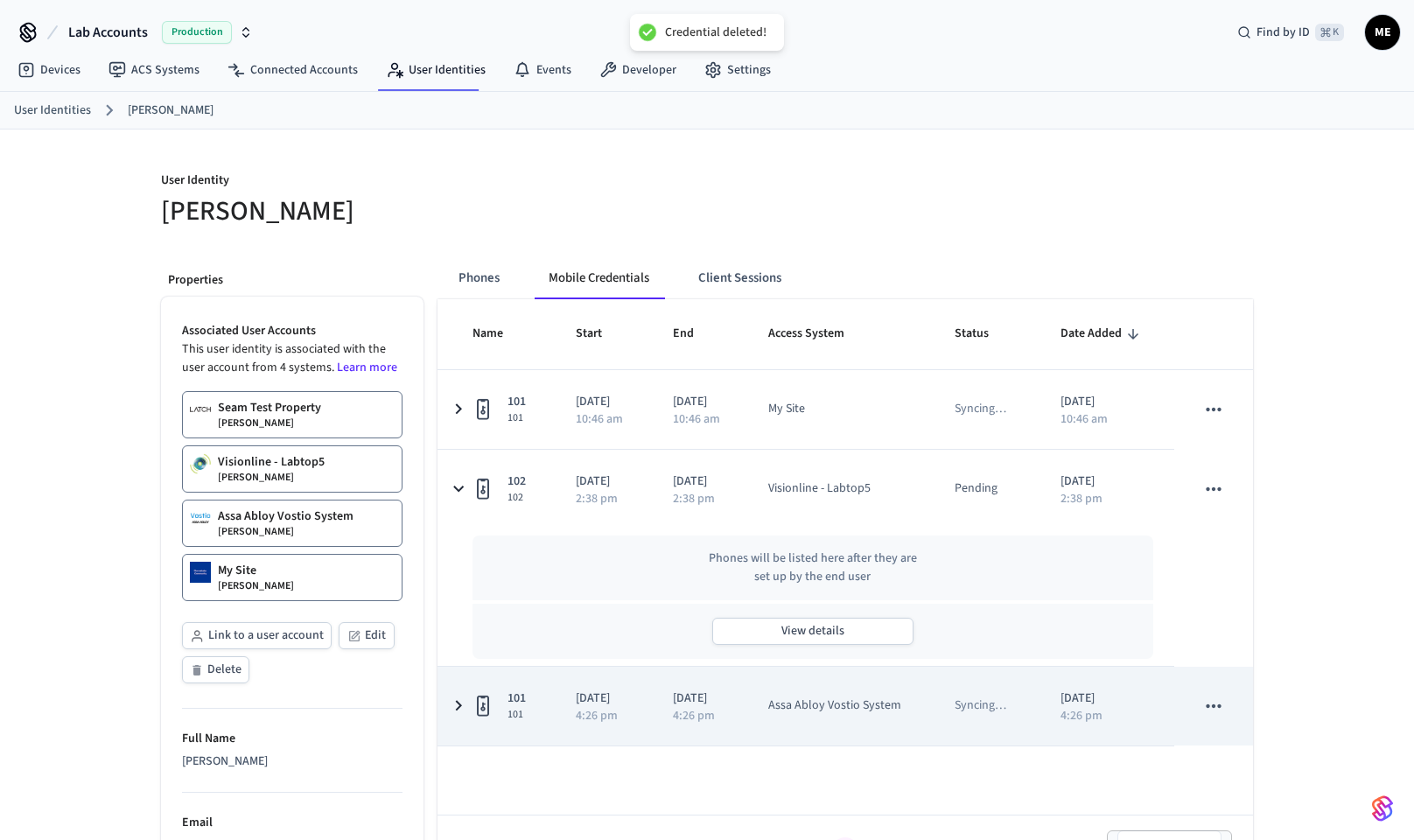
click at [1213, 704] on icon "sticky table" at bounding box center [1213, 706] width 15 height 4
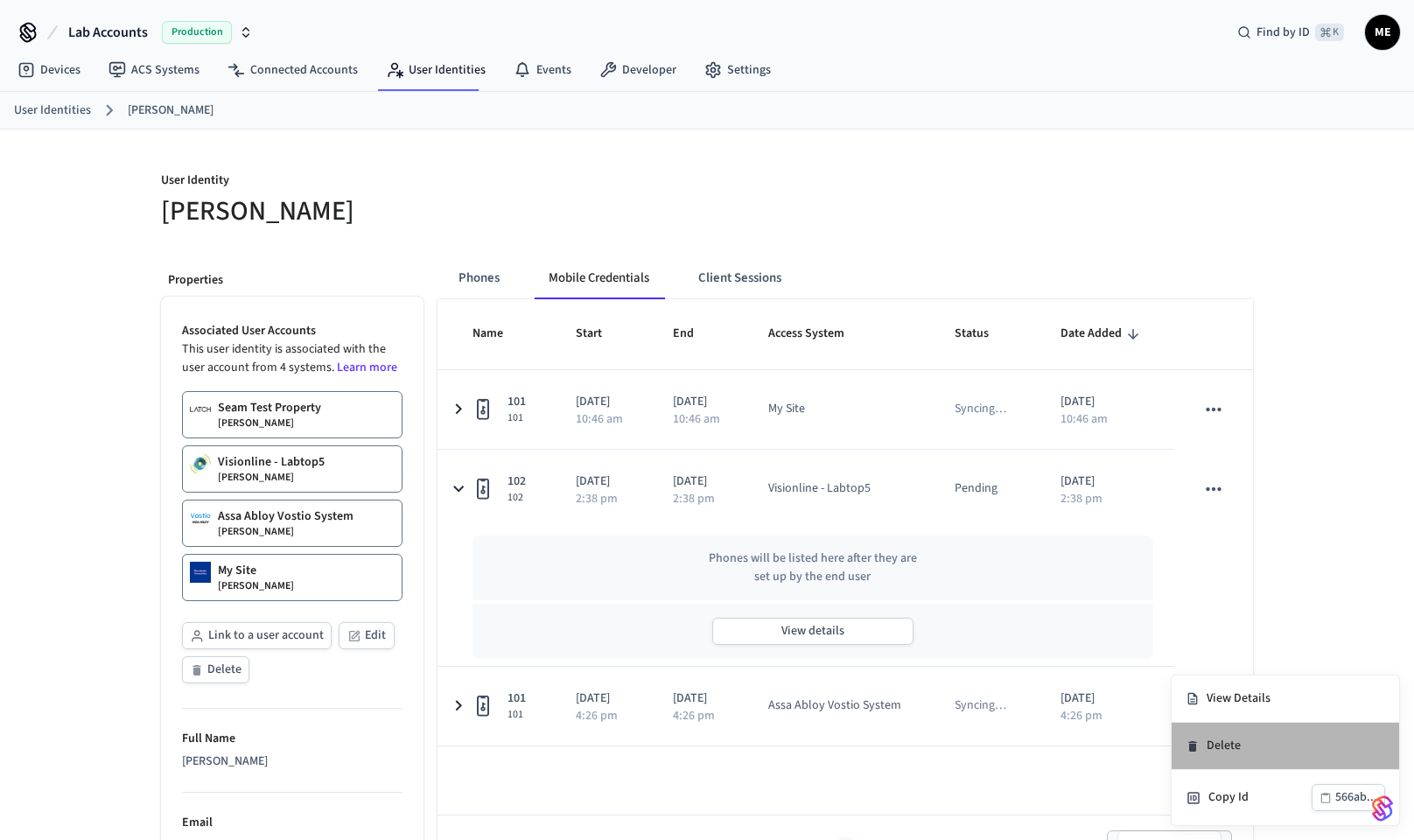
click at [1219, 740] on li "Delete" at bounding box center [1285, 745] width 228 height 47
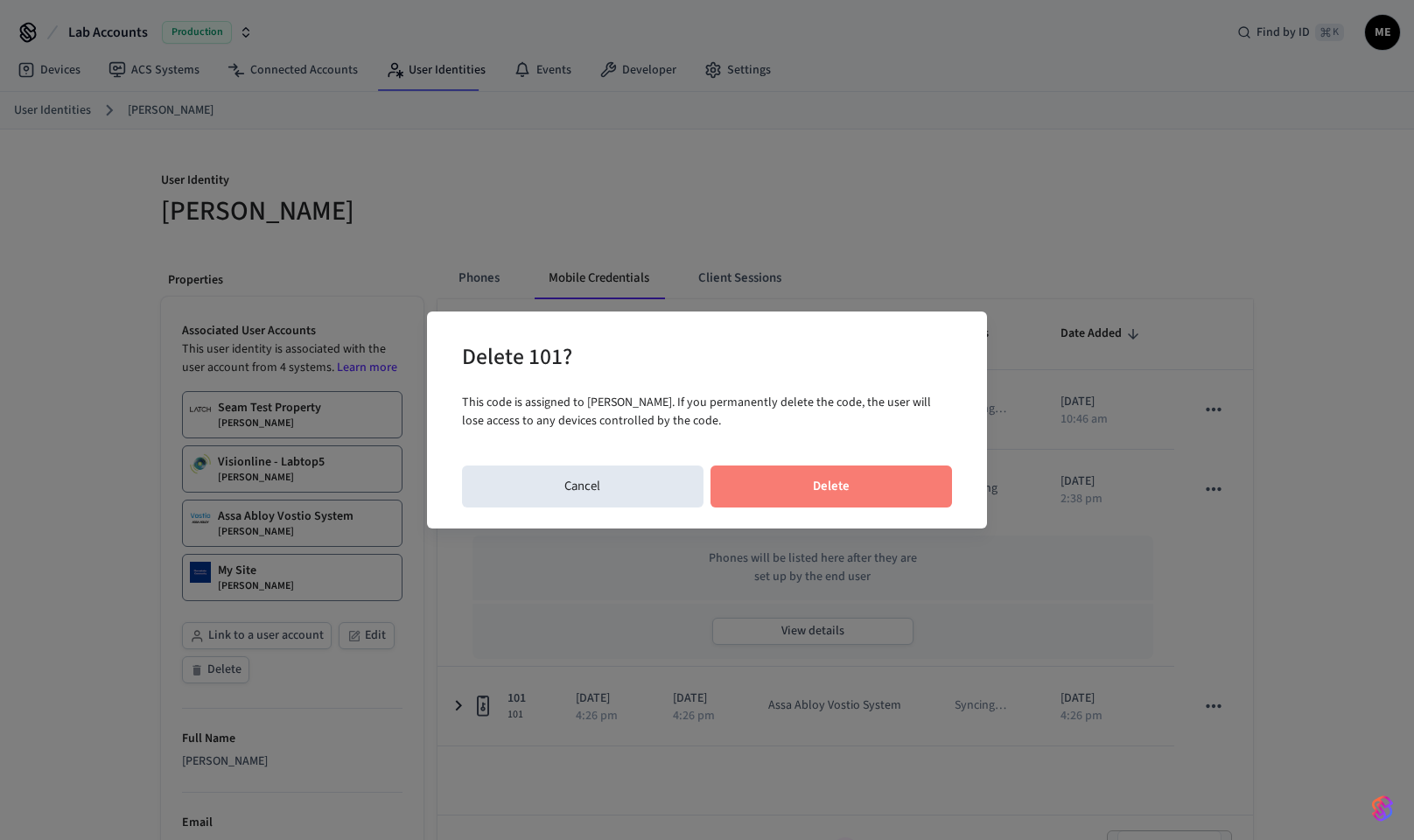
click at [838, 472] on button "Delete" at bounding box center [831, 486] width 242 height 42
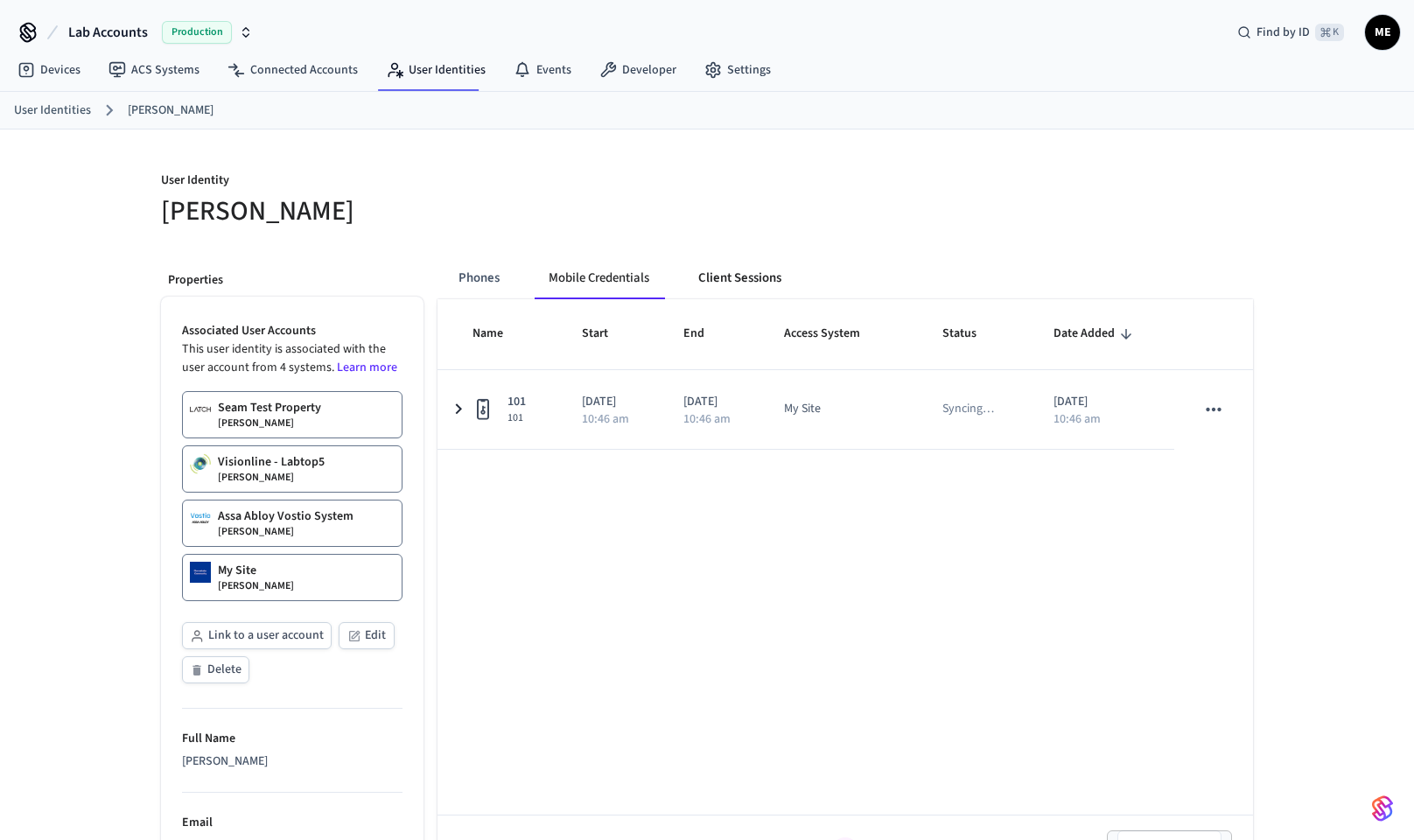
click at [731, 285] on button "Client Sessions" at bounding box center [739, 278] width 111 height 42
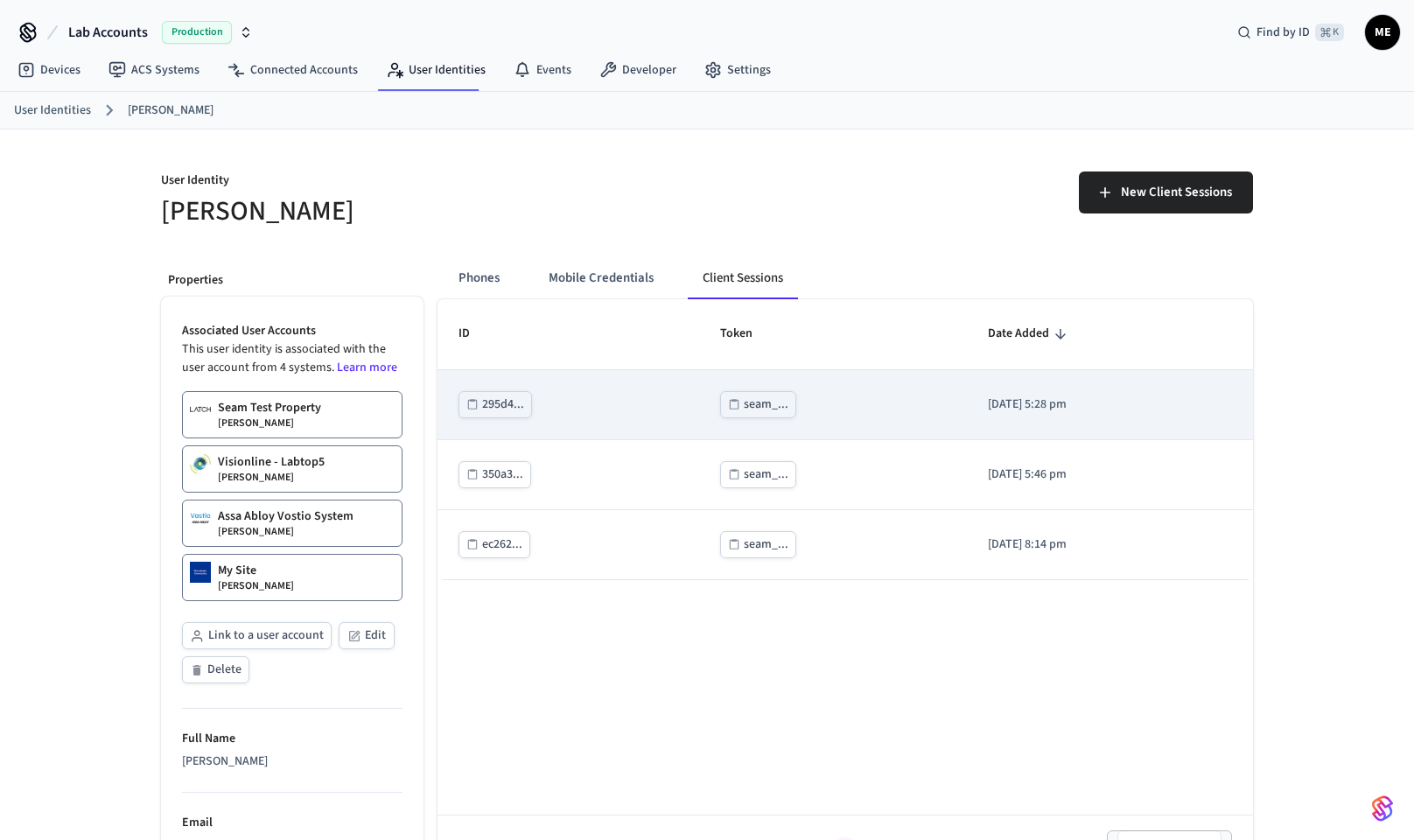
click at [744, 412] on div "seam_..." at bounding box center [766, 404] width 45 height 22
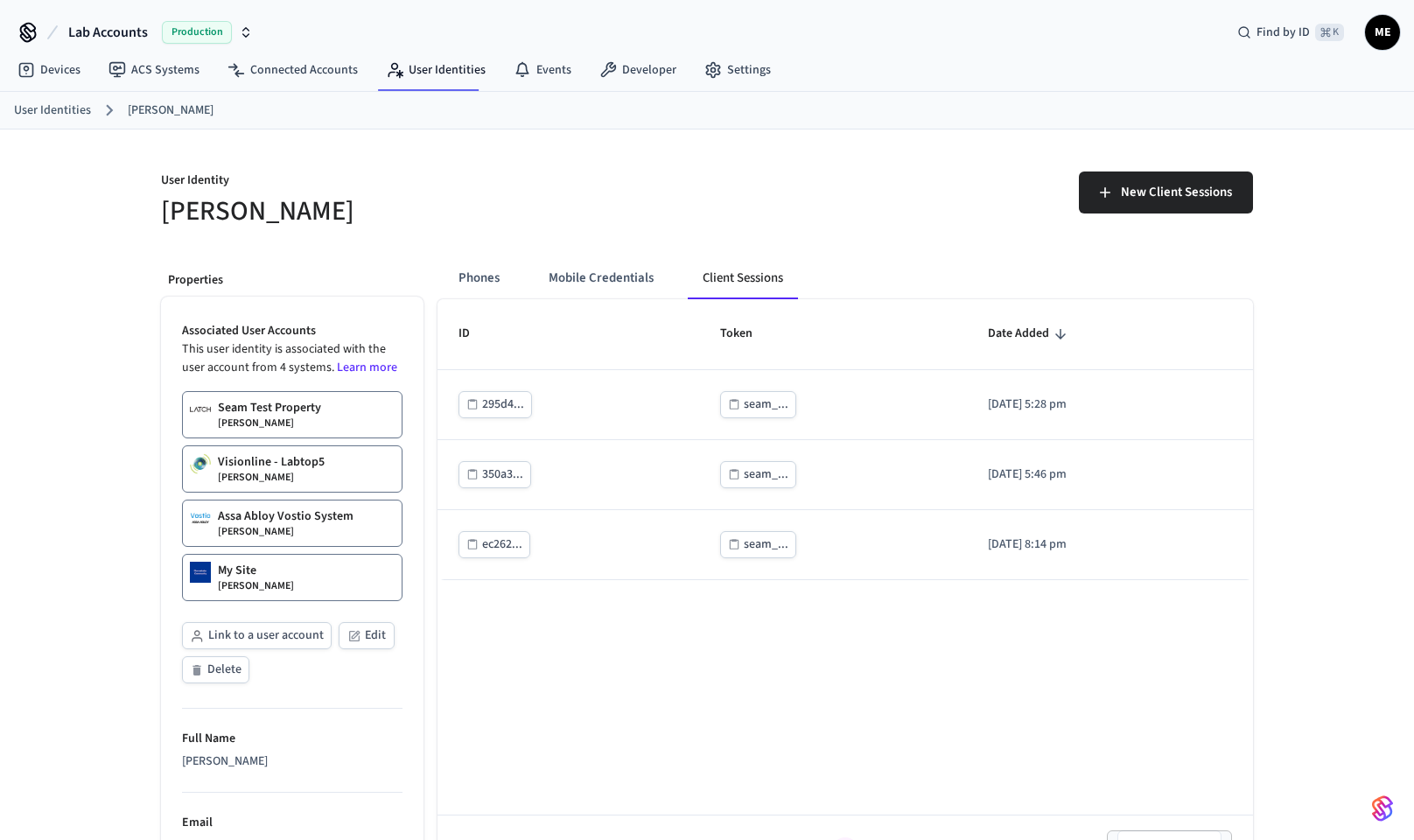
click at [318, 516] on p "Assa Abloy Vostio System" at bounding box center [286, 515] width 136 height 17
click at [307, 463] on p "Visionline - Labtop5" at bounding box center [271, 461] width 107 height 17
click at [297, 408] on p "Seam Test Property" at bounding box center [269, 407] width 104 height 17
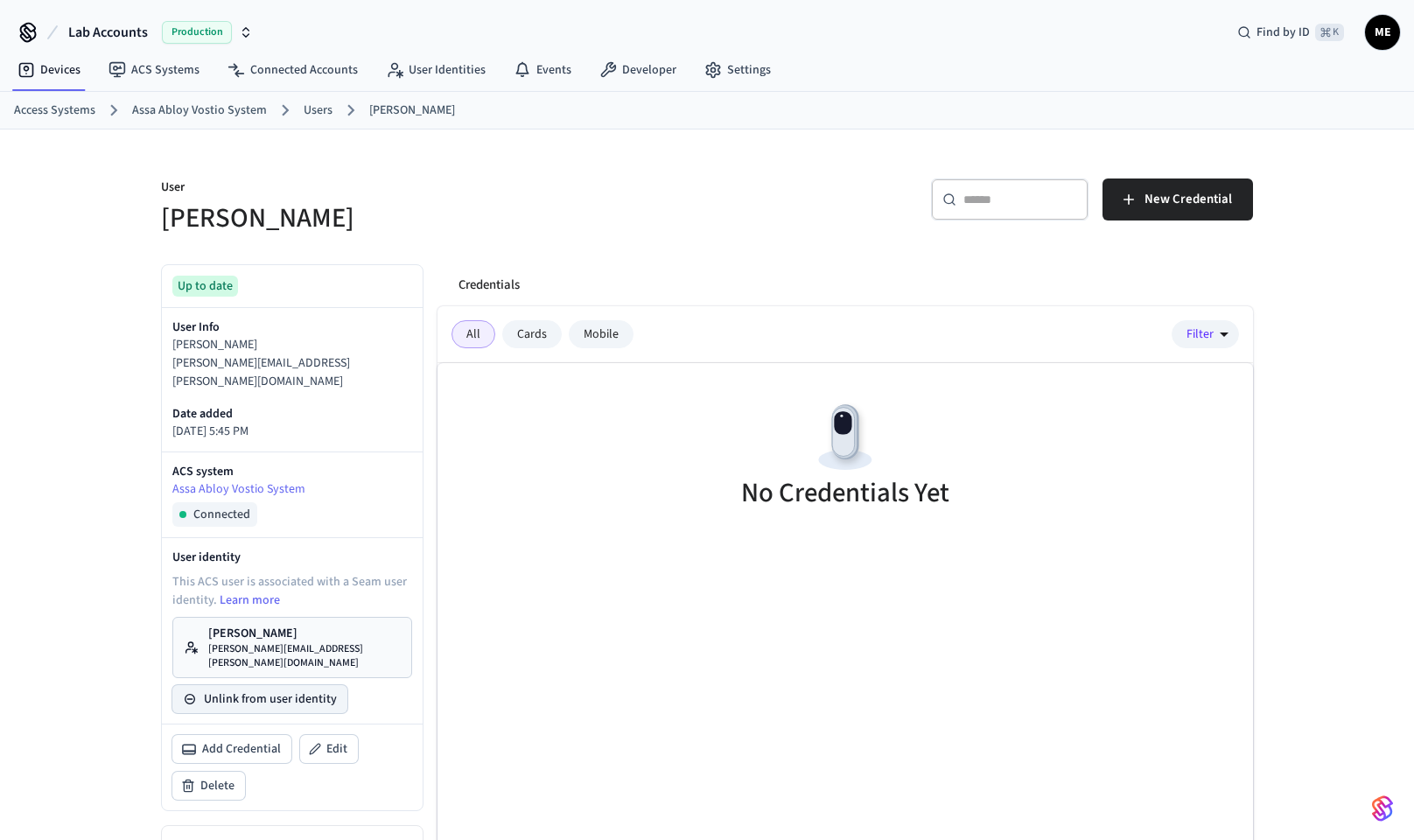
click at [280, 685] on button "Unlink from user identity" at bounding box center [259, 699] width 175 height 28
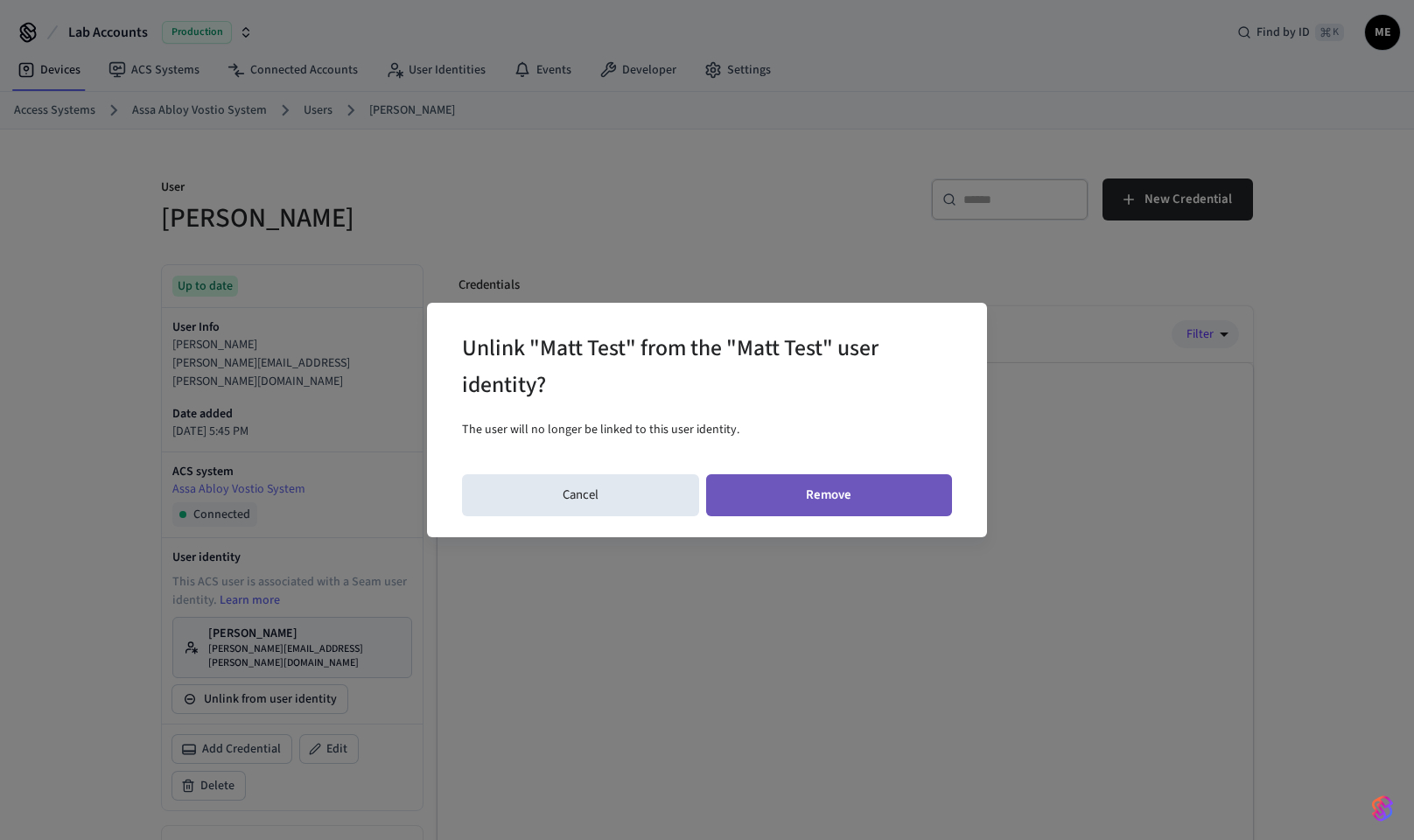
click at [789, 487] on button "Remove" at bounding box center [829, 495] width 247 height 42
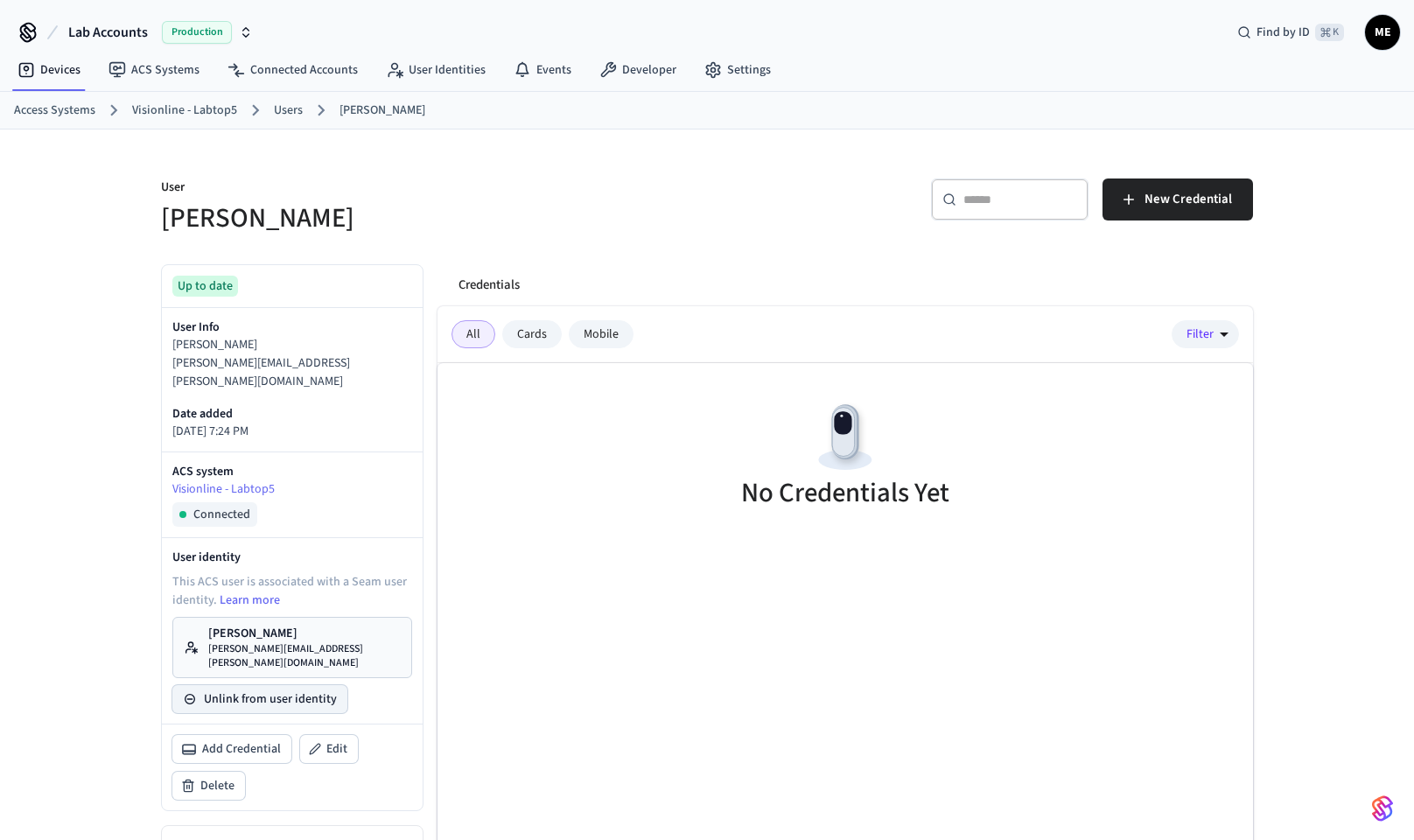
click at [280, 685] on button "Unlink from user identity" at bounding box center [259, 699] width 175 height 28
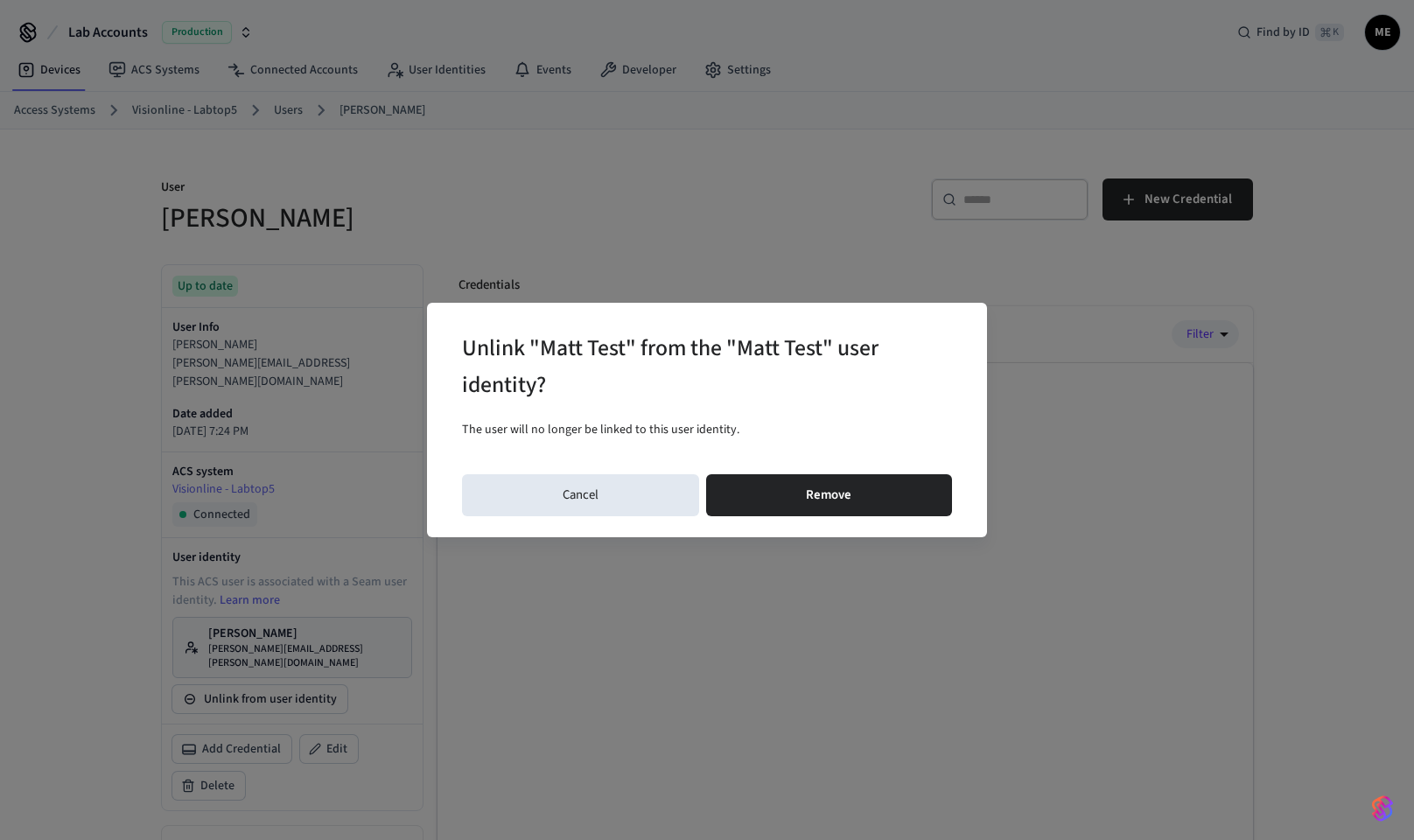
click at [921, 470] on div "Unlink "Matt Test" from the "Matt Test" user identity? The user will no longer …" at bounding box center [707, 419] width 560 height 233
click at [920, 483] on button "Remove" at bounding box center [829, 495] width 247 height 42
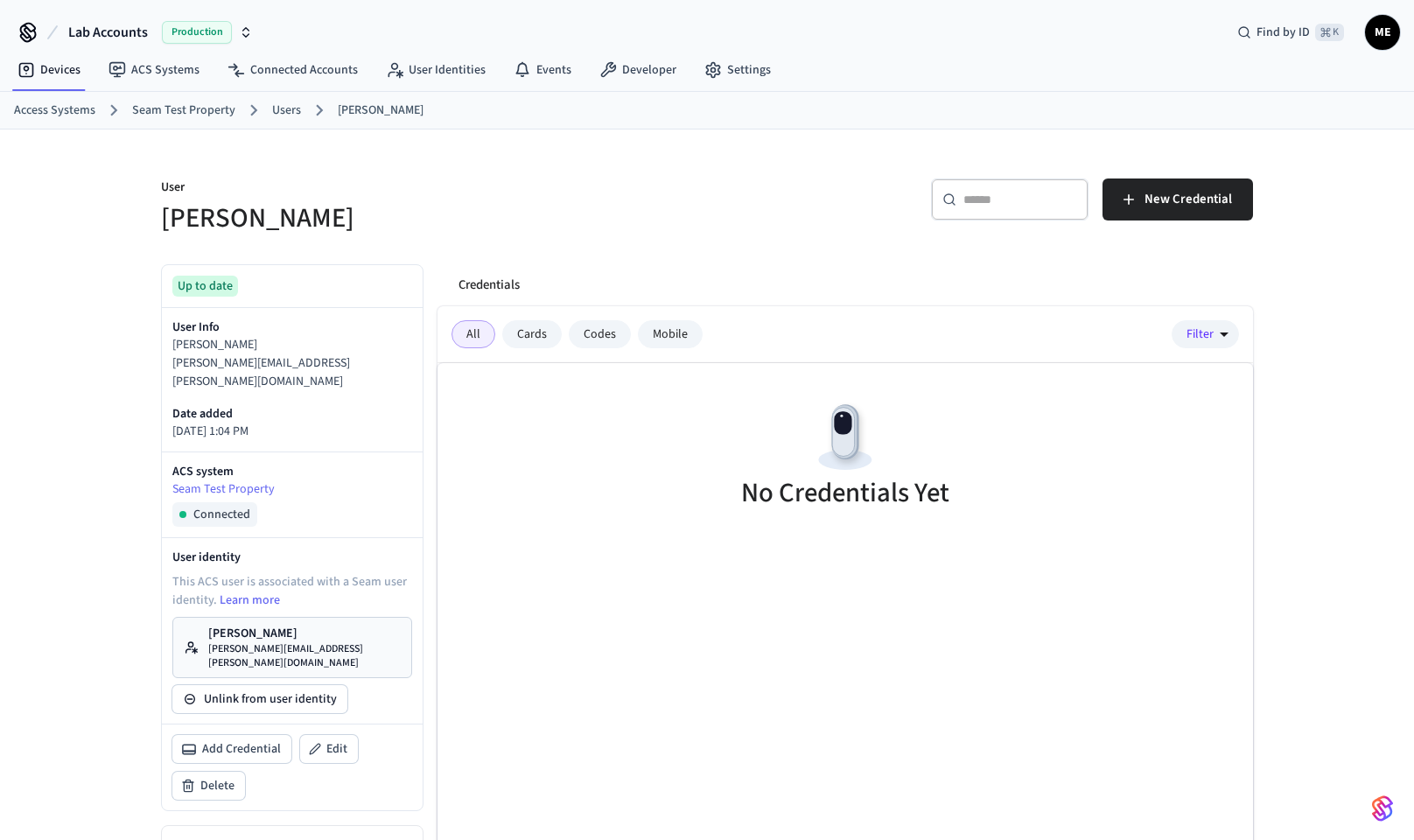
click at [327, 640] on link "[PERSON_NAME] [PERSON_NAME][EMAIL_ADDRESS][PERSON_NAME][DOMAIN_NAME]" at bounding box center [292, 647] width 240 height 61
click at [264, 685] on button "Unlink from user identity" at bounding box center [259, 699] width 175 height 28
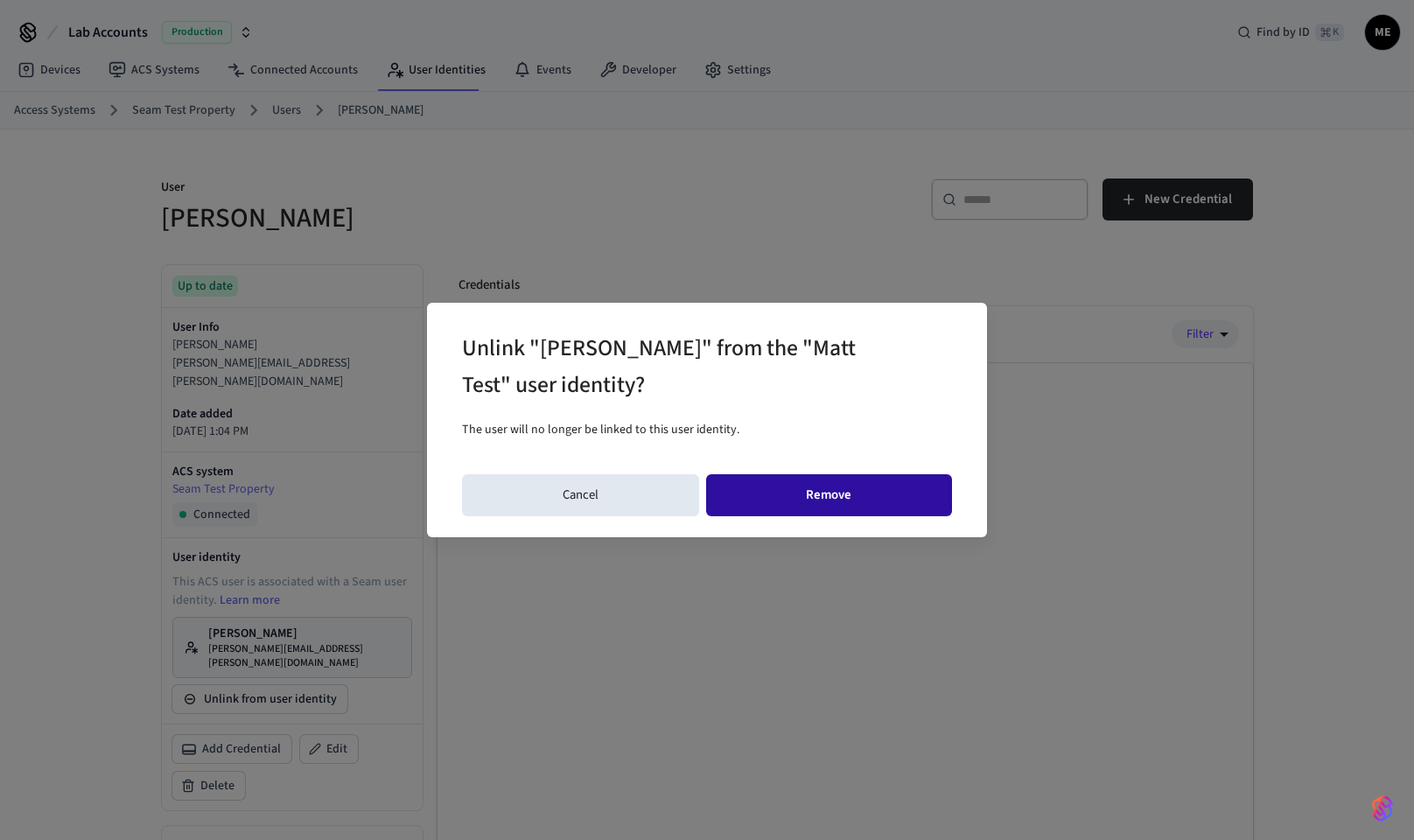
click at [803, 495] on button "Remove" at bounding box center [829, 495] width 247 height 42
